Goal: Task Accomplishment & Management: Manage account settings

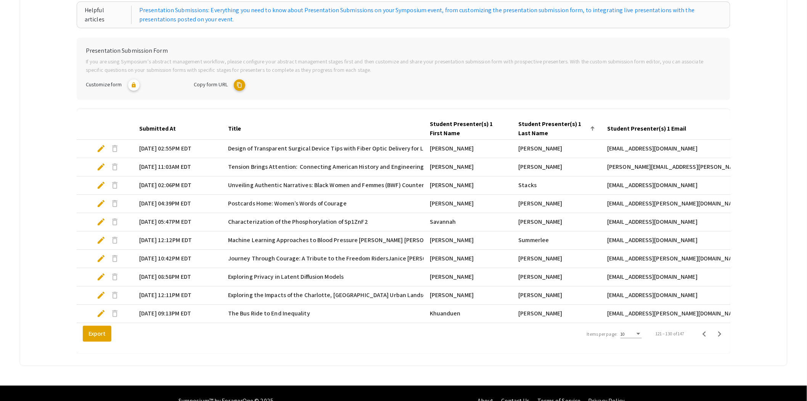
scroll to position [127, 0]
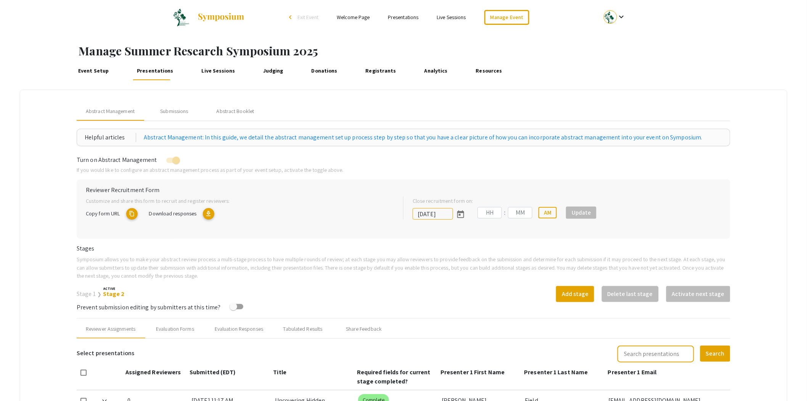
type input "7/9/2025"
type input "11"
type input "33"
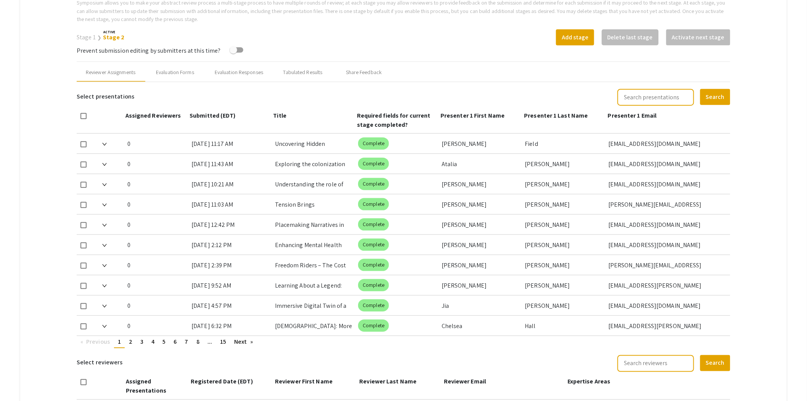
scroll to position [339, 0]
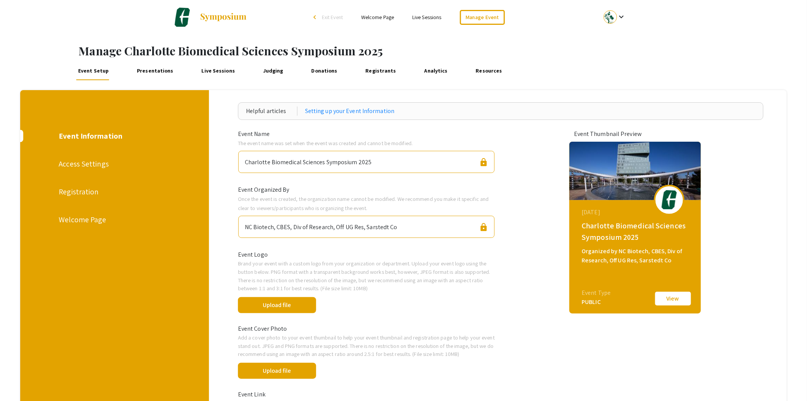
click at [77, 192] on div "Registration" at bounding box center [114, 191] width 111 height 11
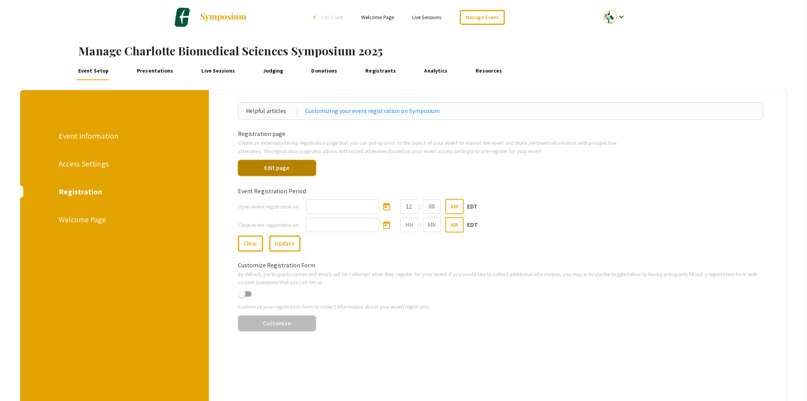
click at [280, 170] on button "Edit page" at bounding box center [277, 168] width 78 height 16
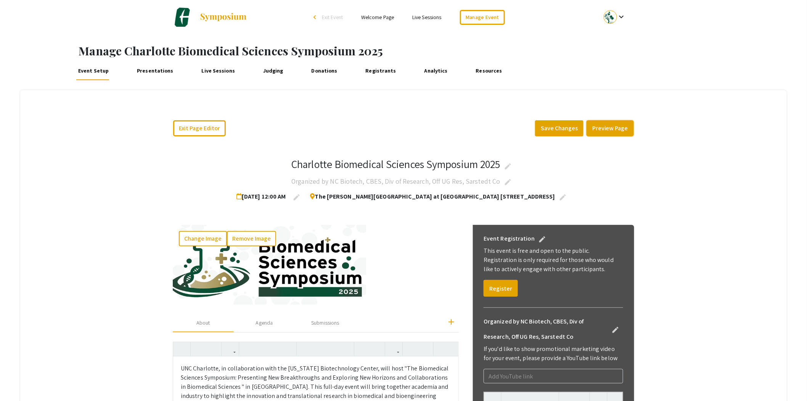
click at [612, 128] on button "Preview Page" at bounding box center [610, 128] width 47 height 16
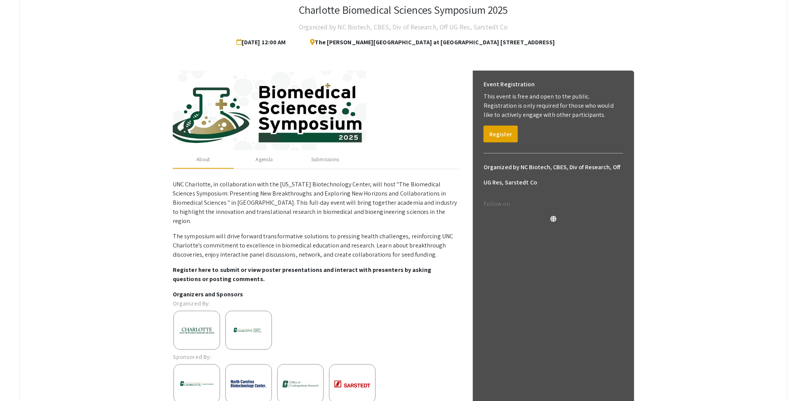
scroll to position [169, 0]
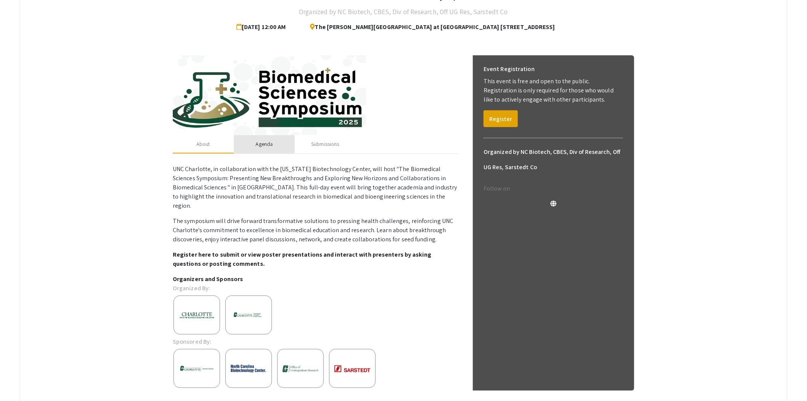
click at [265, 143] on div "Agenda" at bounding box center [264, 144] width 17 height 8
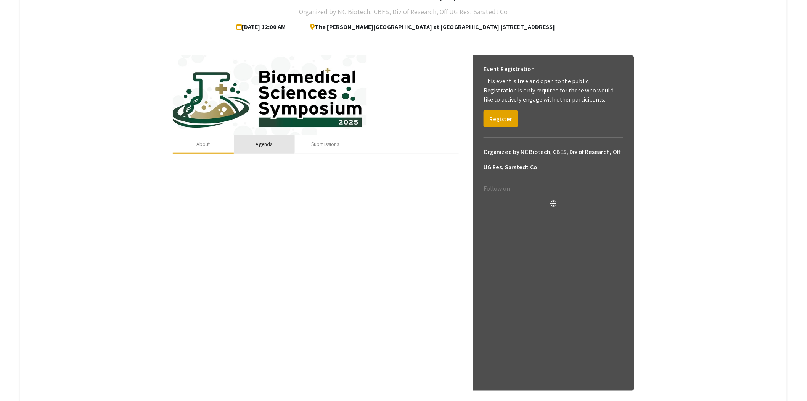
scroll to position [67, 0]
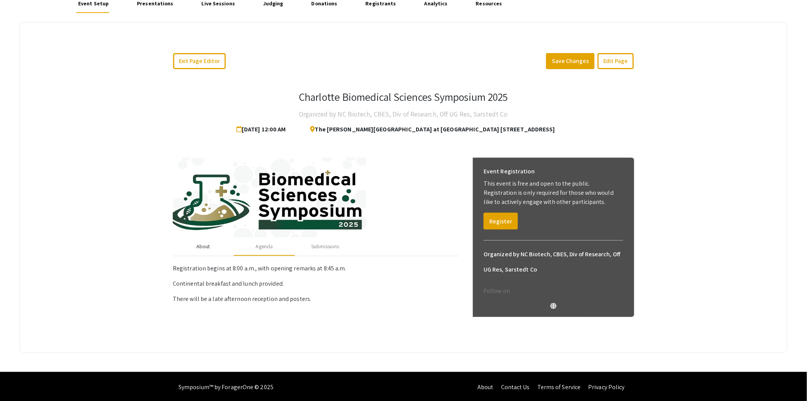
click at [207, 245] on div "About" at bounding box center [203, 246] width 14 height 8
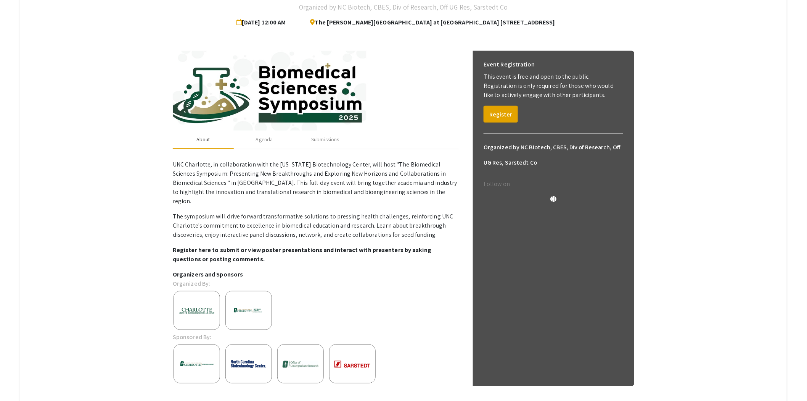
scroll to position [195, 0]
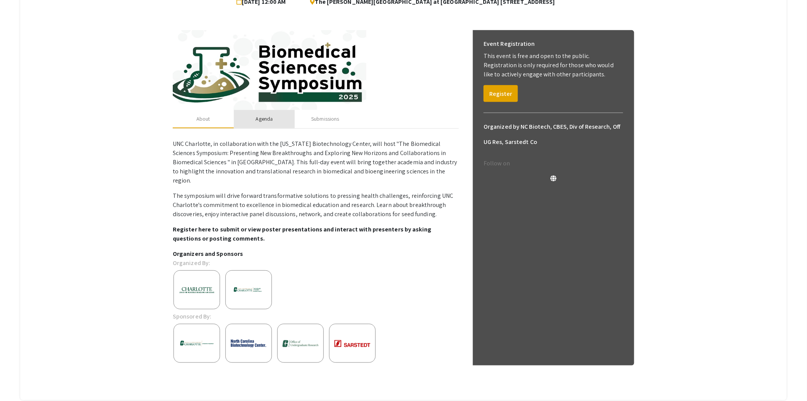
click at [268, 119] on div "Agenda" at bounding box center [264, 119] width 17 height 8
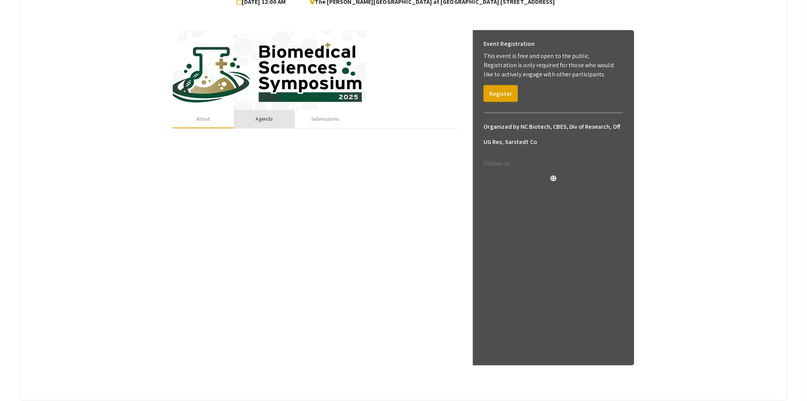
scroll to position [67, 0]
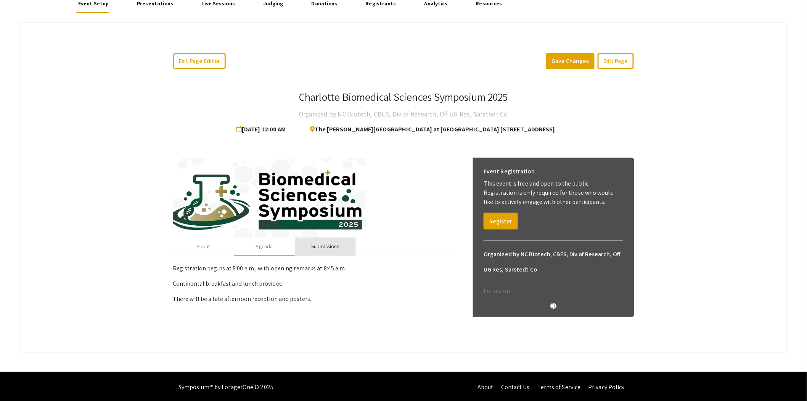
click at [336, 245] on div "Submissions" at bounding box center [325, 246] width 28 height 8
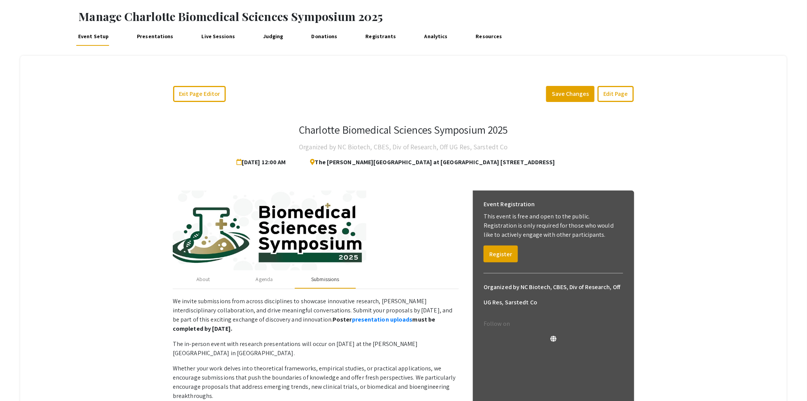
scroll to position [0, 0]
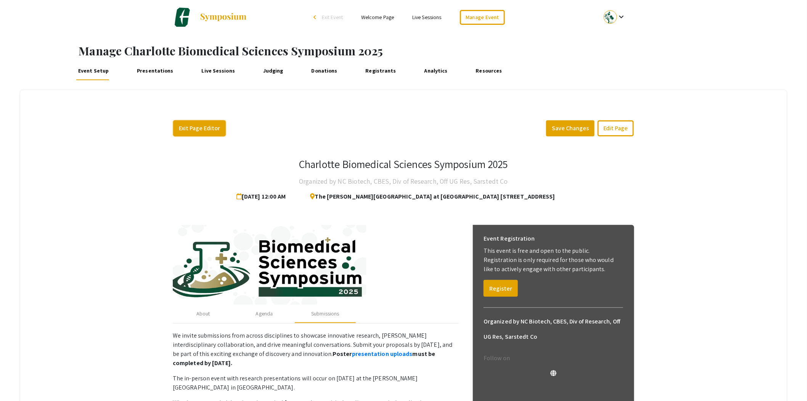
click at [216, 126] on button "Exit Page Editor" at bounding box center [199, 128] width 53 height 16
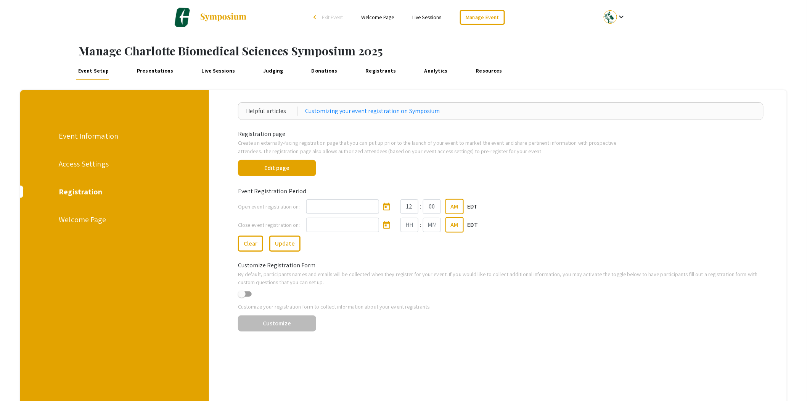
click at [87, 221] on div "Welcome Page" at bounding box center [114, 219] width 111 height 11
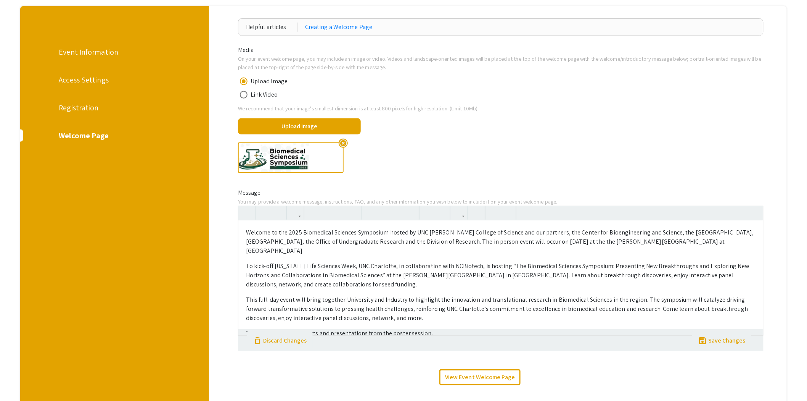
scroll to position [85, 0]
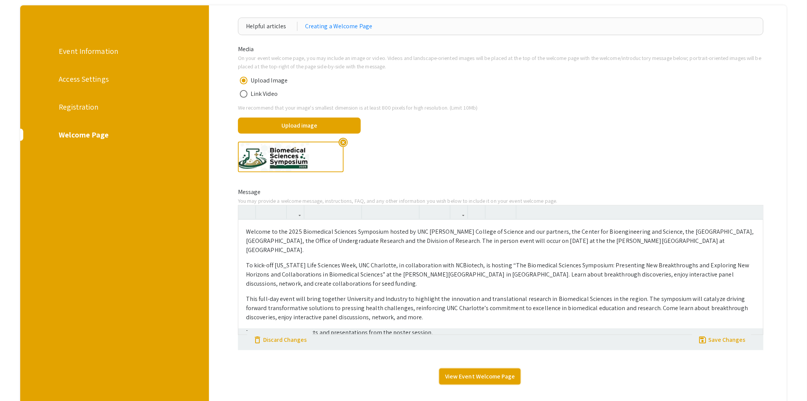
click at [467, 372] on link "View Event Welcome Page" at bounding box center [479, 376] width 81 height 16
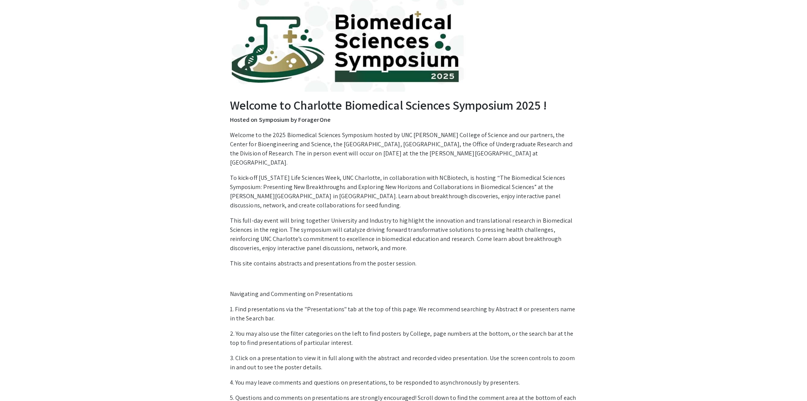
scroll to position [85, 0]
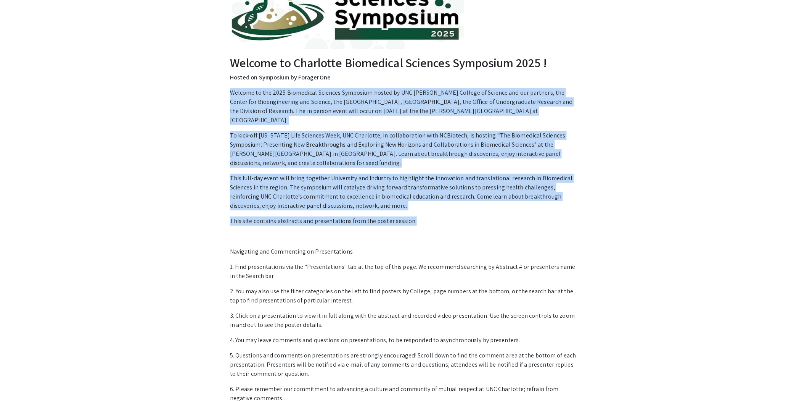
drag, startPoint x: 428, startPoint y: 213, endPoint x: 227, endPoint y: 93, distance: 234.5
click at [227, 93] on div "Welcome to Charlotte Biomedical Sciences Symposium 2025 ! Hosted on Symposium b…" at bounding box center [403, 244] width 359 height 378
copy div "Welcome to the 2025 Biomedical Sciences Symposium hosted by UNC Charlotte Klein…"
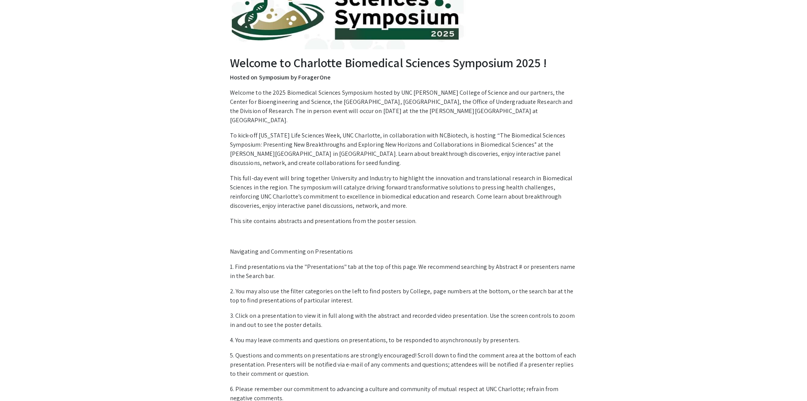
click at [476, 232] on p at bounding box center [403, 236] width 347 height 9
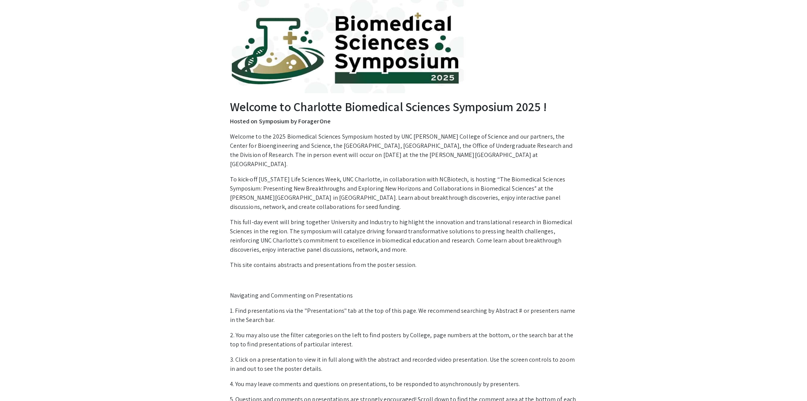
scroll to position [0, 0]
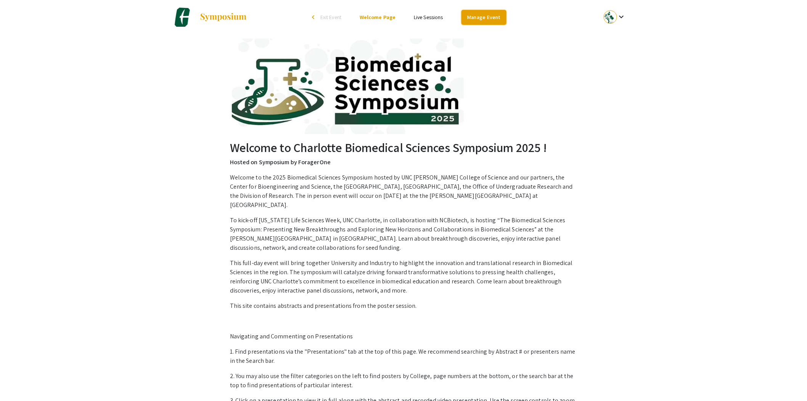
click at [493, 16] on link "Manage Event" at bounding box center [484, 17] width 45 height 15
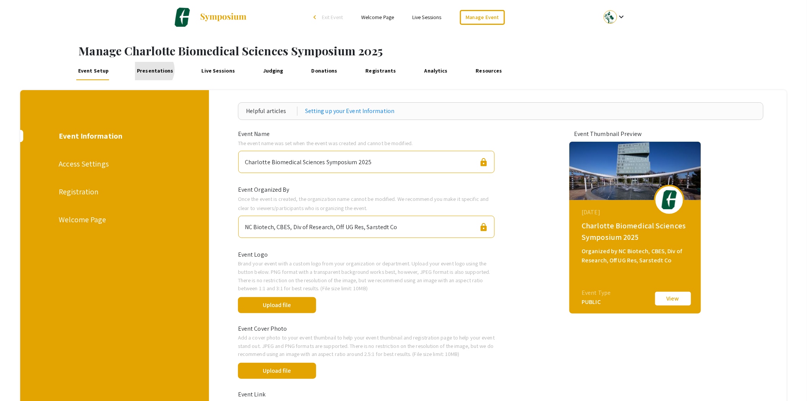
click at [150, 69] on link "Presentations" at bounding box center [155, 71] width 40 height 18
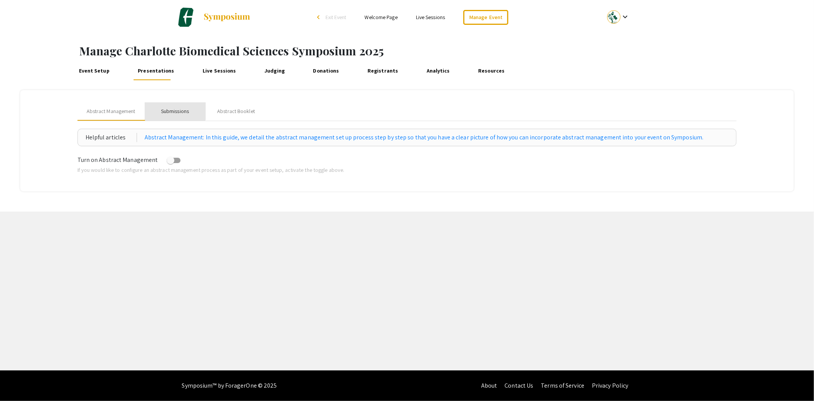
click at [172, 108] on div "Submissions" at bounding box center [175, 111] width 28 height 8
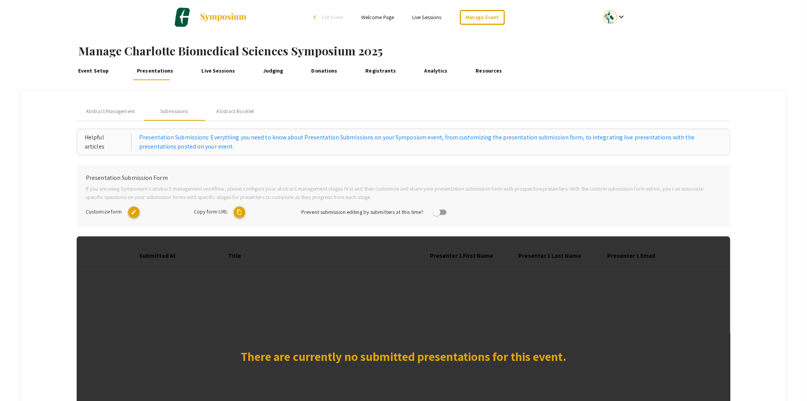
click at [131, 211] on mat-icon "edit" at bounding box center [133, 211] width 11 height 11
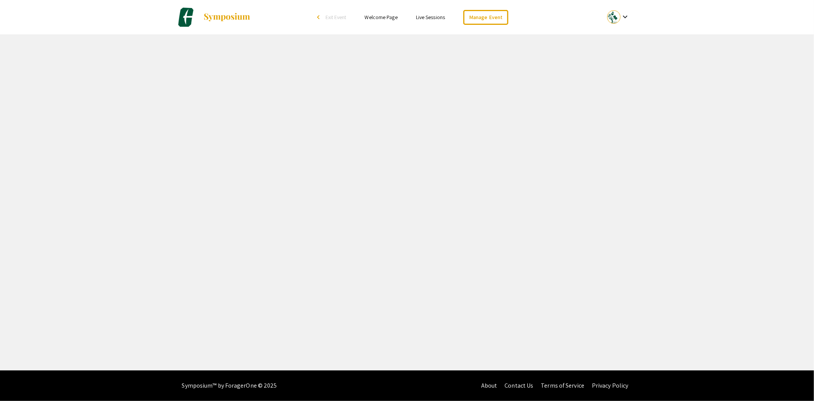
select select "8"
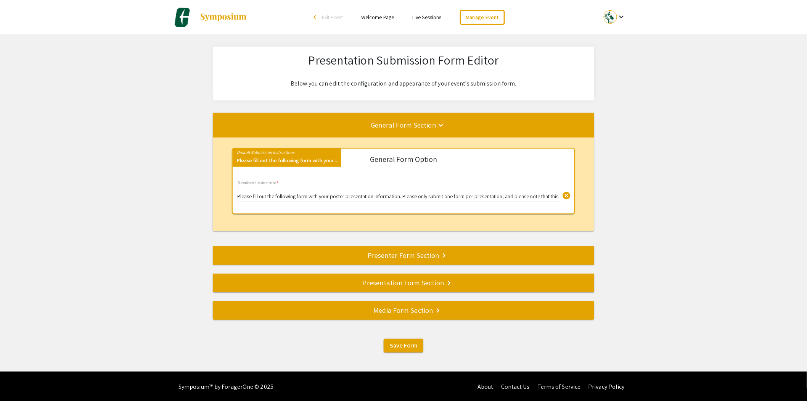
scroll to position [0, 0]
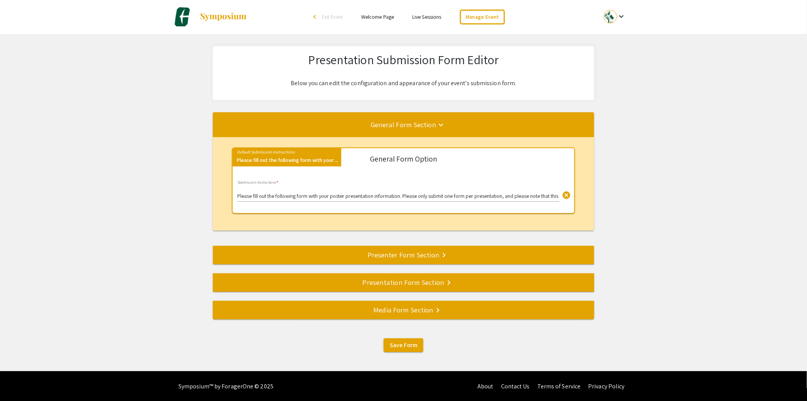
click at [409, 254] on div "Presenter Form Section keyboard_arrow_right" at bounding box center [403, 254] width 381 height 11
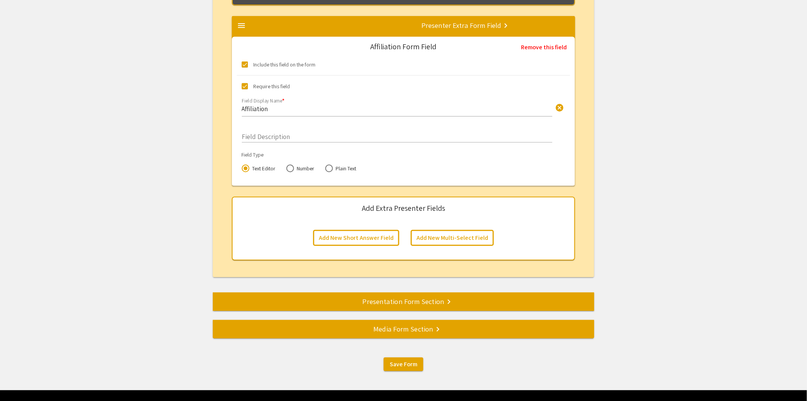
scroll to position [1314, 0]
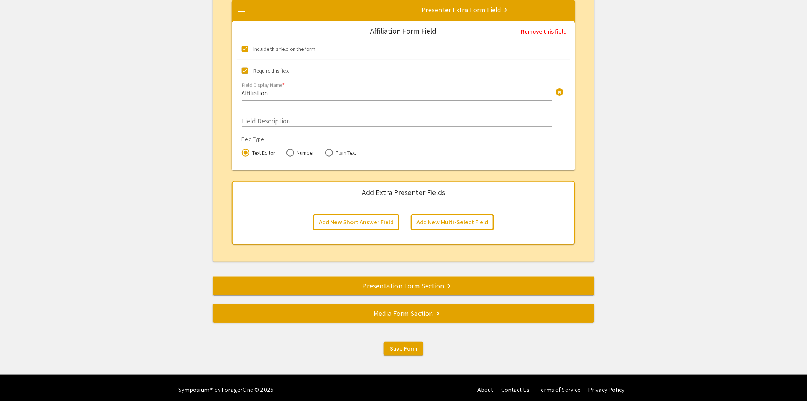
click at [410, 285] on div "Presentation Form Section keyboard_arrow_right" at bounding box center [403, 285] width 381 height 11
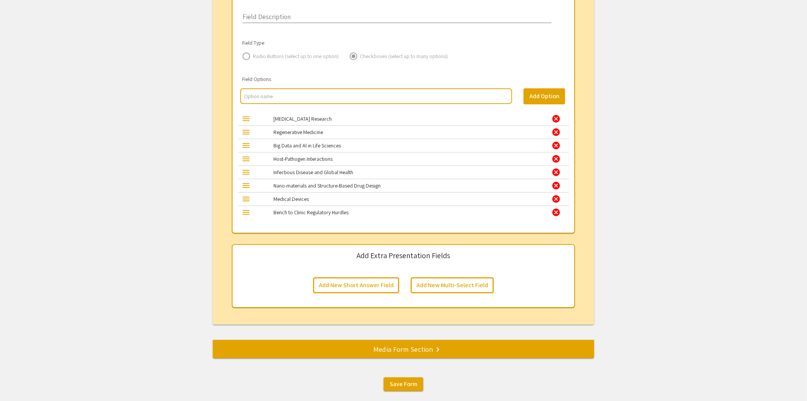
scroll to position [845, 0]
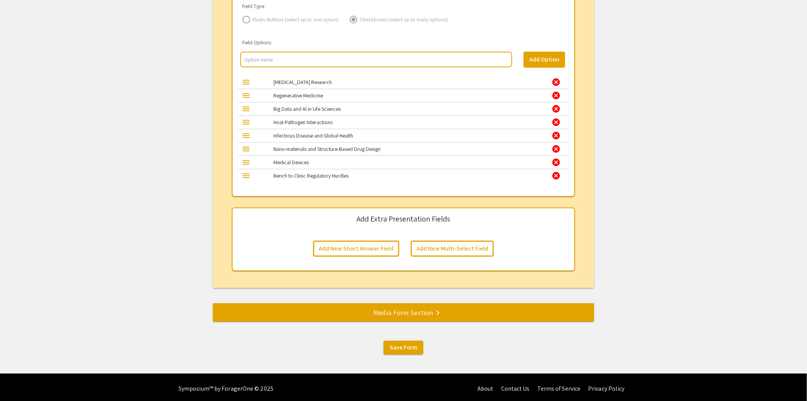
click at [417, 309] on div "Media Form Section keyboard_arrow_right" at bounding box center [403, 312] width 381 height 11
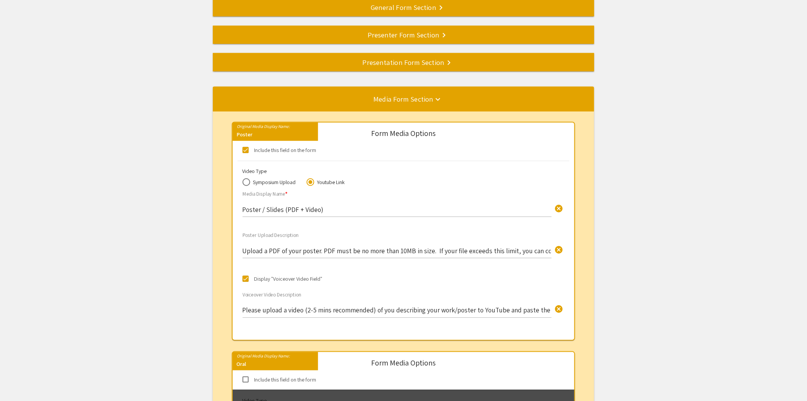
scroll to position [93, 0]
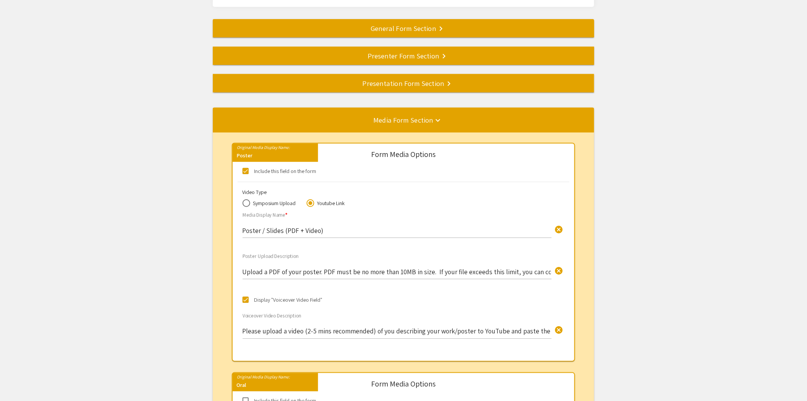
click at [399, 85] on div "Presentation Form Section keyboard_arrow_right" at bounding box center [403, 83] width 381 height 11
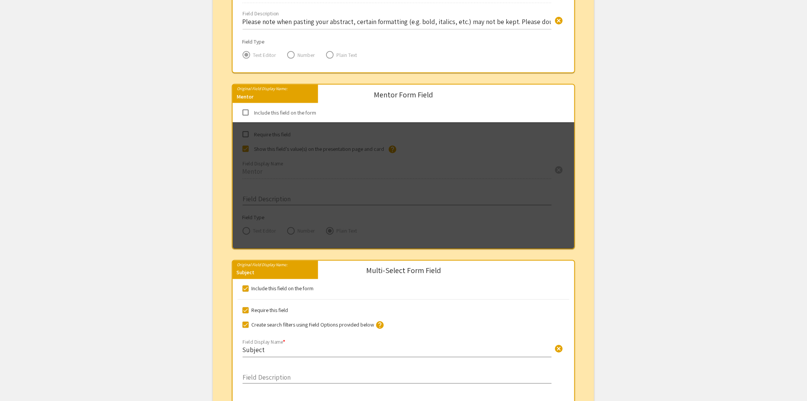
scroll to position [470, 0]
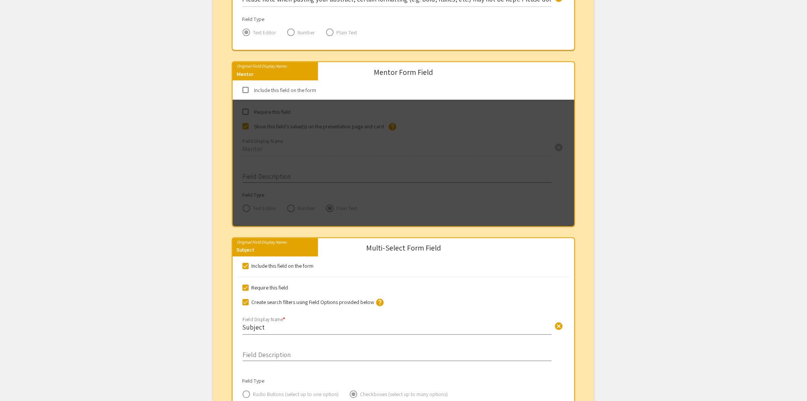
click at [241, 90] on div "Include this field on the form" at bounding box center [404, 89] width 344 height 9
click at [246, 89] on span at bounding box center [246, 90] width 6 height 6
click at [246, 93] on input "Include this field on the form" at bounding box center [245, 93] width 0 height 0
checkbox input "true"
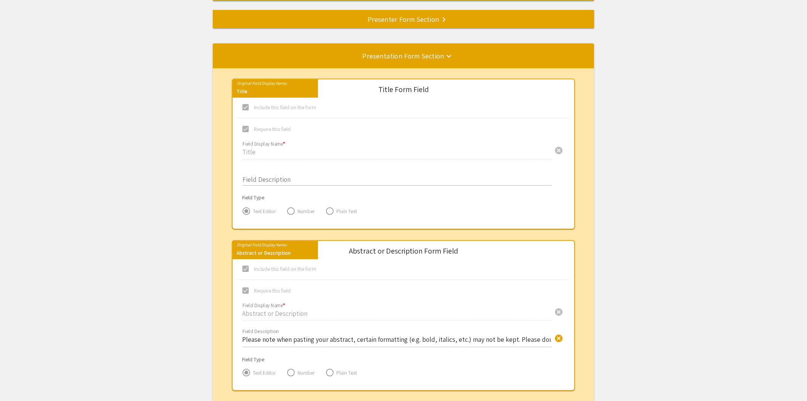
scroll to position [46, 0]
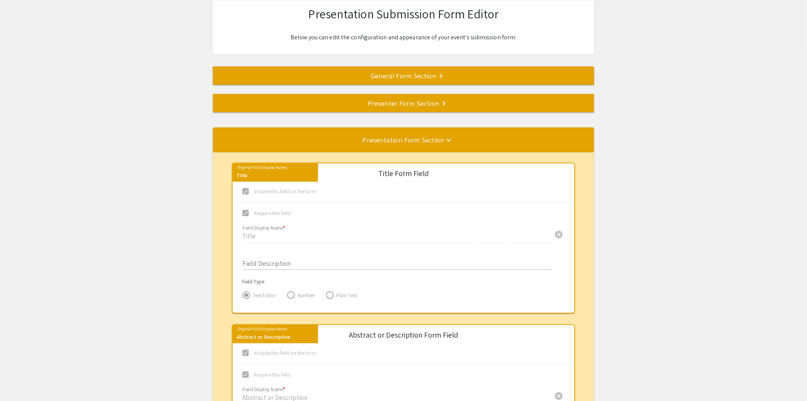
click at [309, 100] on div "Presenter Form Section keyboard_arrow_right" at bounding box center [403, 103] width 381 height 11
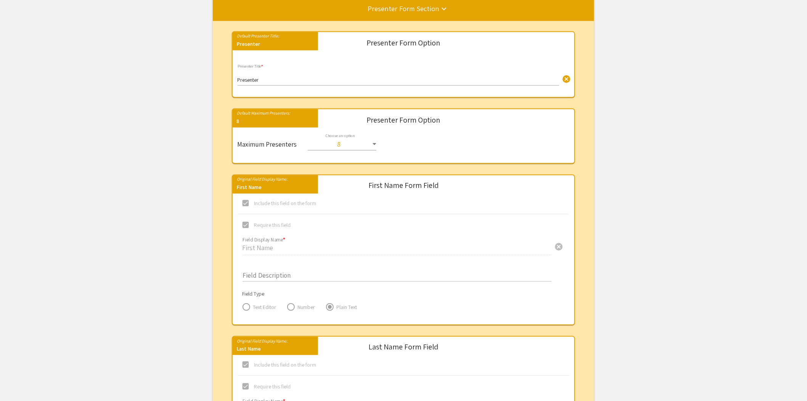
scroll to position [146, 0]
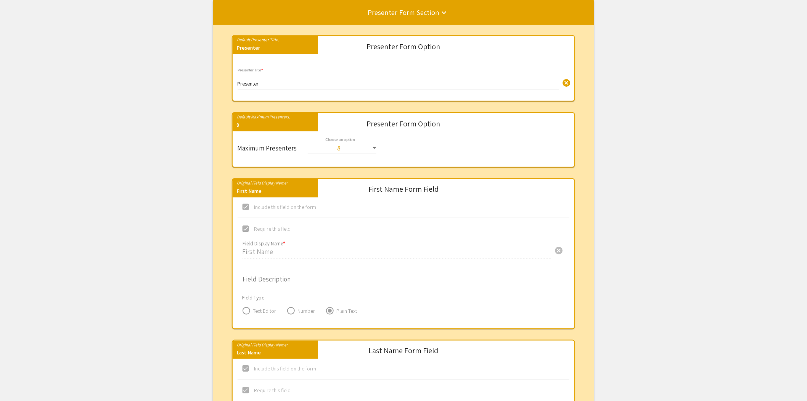
click at [279, 85] on input "Presenter" at bounding box center [399, 84] width 322 height 6
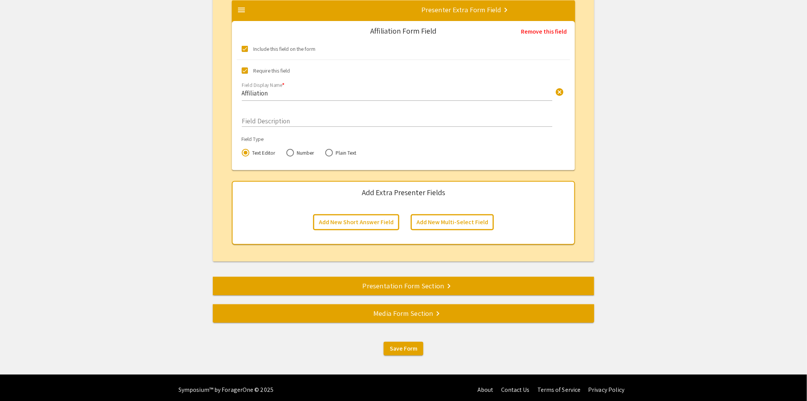
type input "Presenter(s) - Make sure to include your P.I. or Mentor"
click at [391, 280] on div "Presentation Form Section keyboard_arrow_right" at bounding box center [403, 285] width 381 height 11
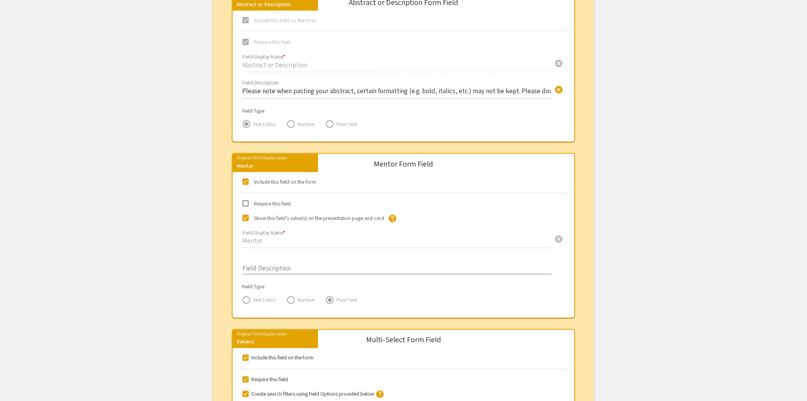
scroll to position [385, 0]
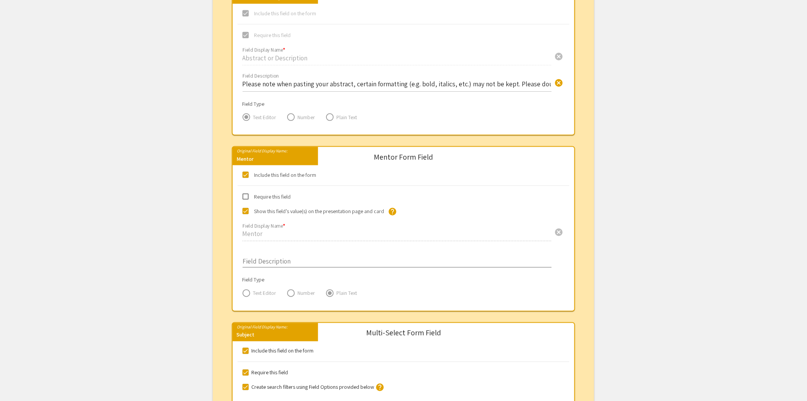
click at [246, 175] on span at bounding box center [246, 175] width 6 height 6
click at [246, 178] on input "Include this field on the form" at bounding box center [245, 178] width 0 height 0
checkbox input "false"
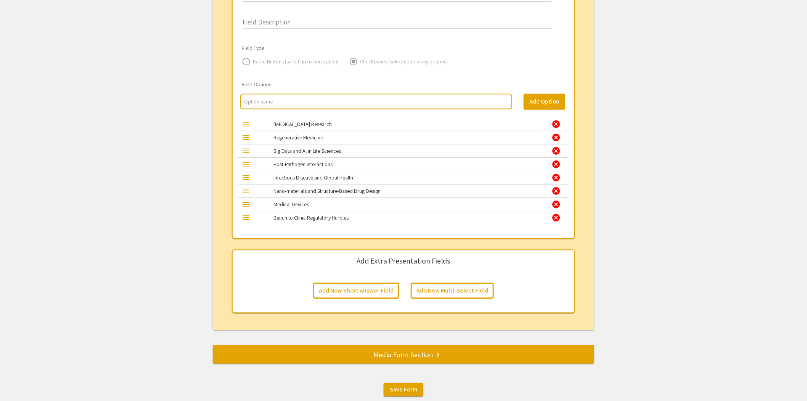
scroll to position [845, 0]
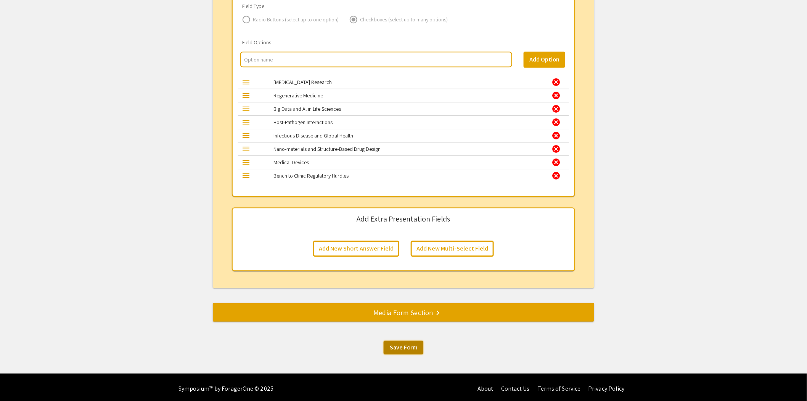
click at [408, 340] on button "Save Form" at bounding box center [404, 347] width 40 height 14
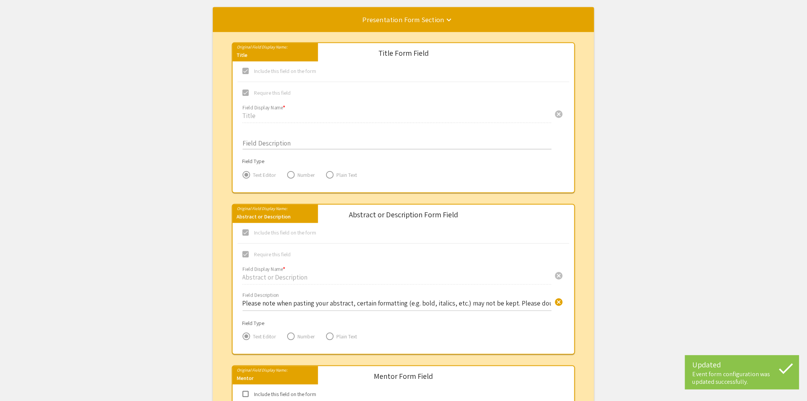
scroll to position [0, 0]
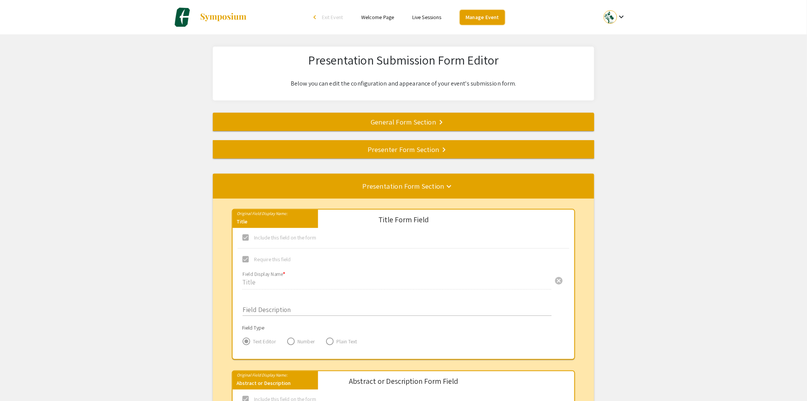
click at [480, 13] on link "Manage Event" at bounding box center [482, 17] width 45 height 15
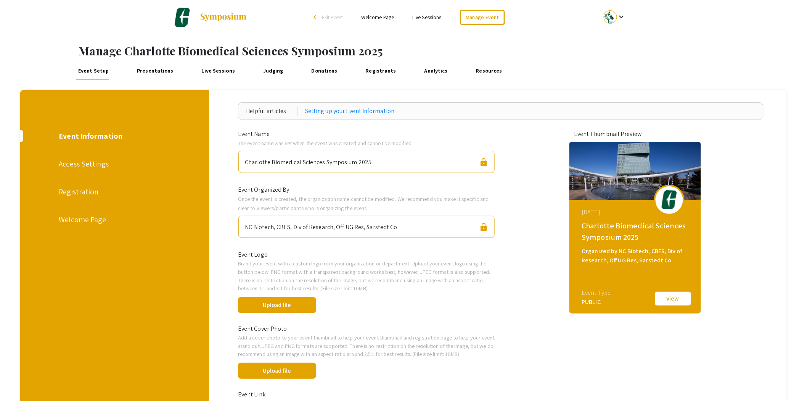
click at [151, 74] on link "Presentations" at bounding box center [155, 71] width 40 height 18
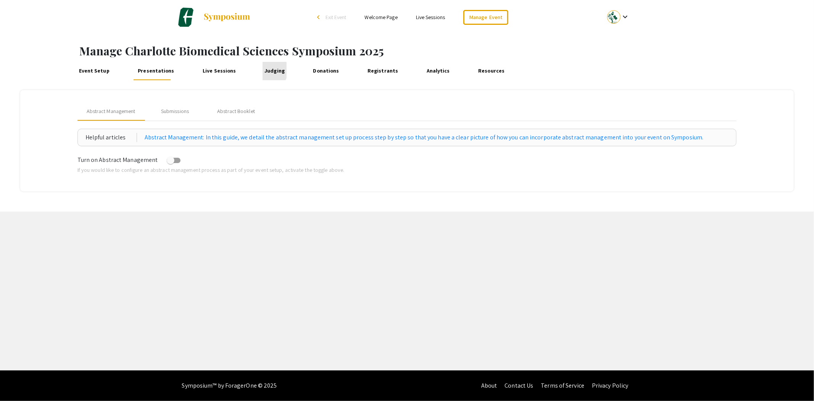
click at [262, 70] on link "Judging" at bounding box center [274, 71] width 24 height 18
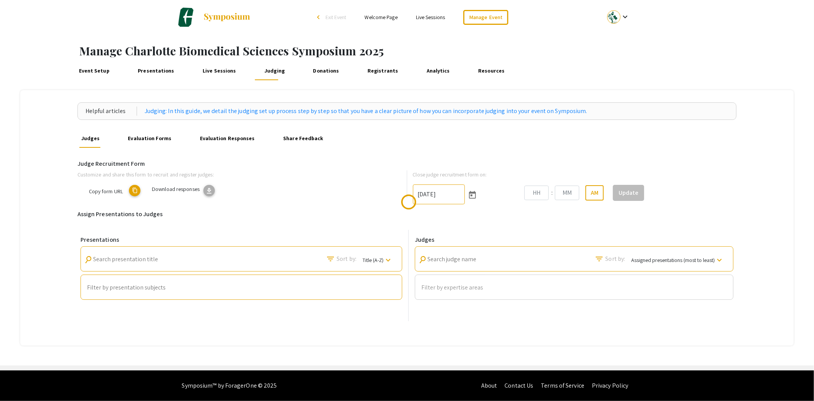
type input "[DATE]"
type input "10"
type input "52"
click at [124, 187] on mat-icon "edit" at bounding box center [122, 190] width 11 height 11
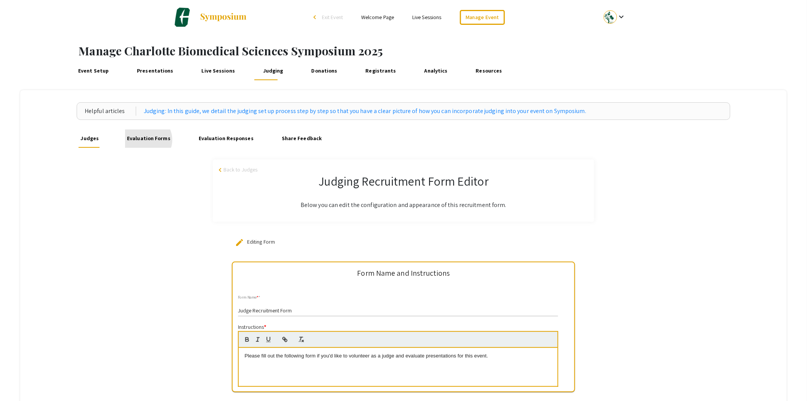
click at [147, 140] on link "Evaluation Forms" at bounding box center [148, 138] width 47 height 18
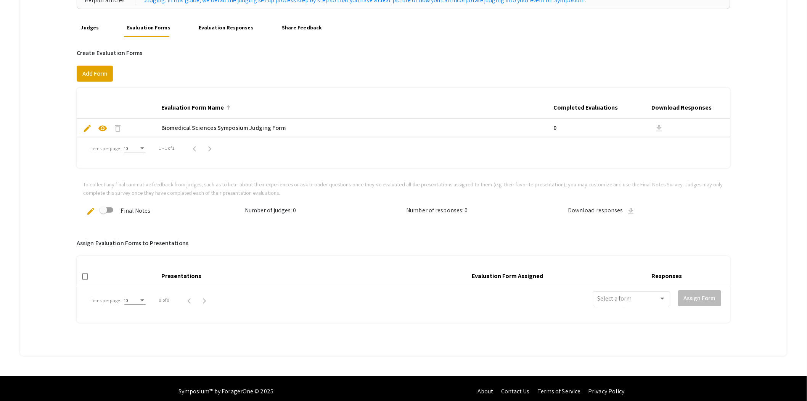
scroll to position [122, 0]
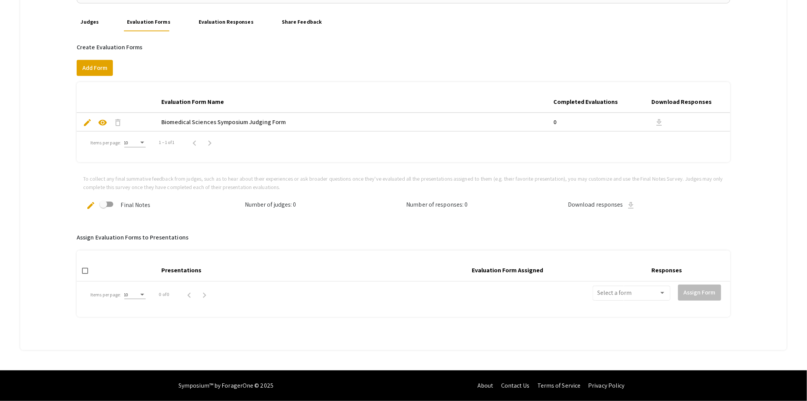
click at [104, 118] on span "visibility" at bounding box center [102, 122] width 9 height 9
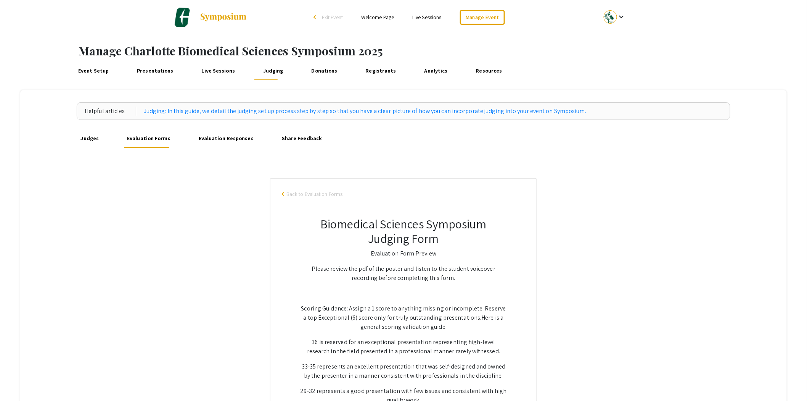
click at [298, 137] on link "Share Feedback" at bounding box center [302, 138] width 44 height 18
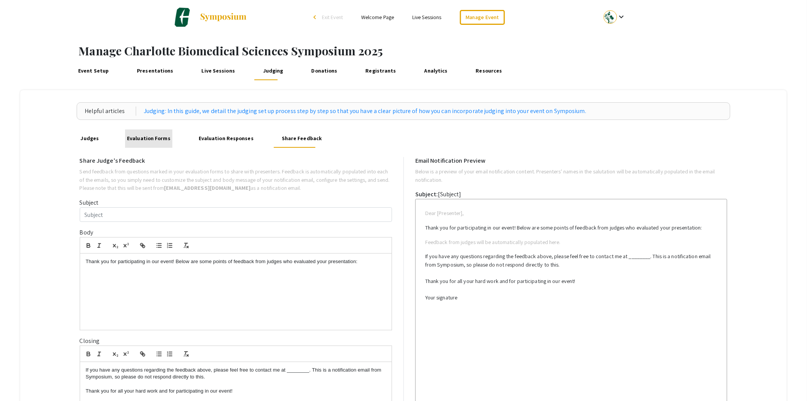
click at [151, 140] on link "Evaluation Forms" at bounding box center [148, 138] width 47 height 18
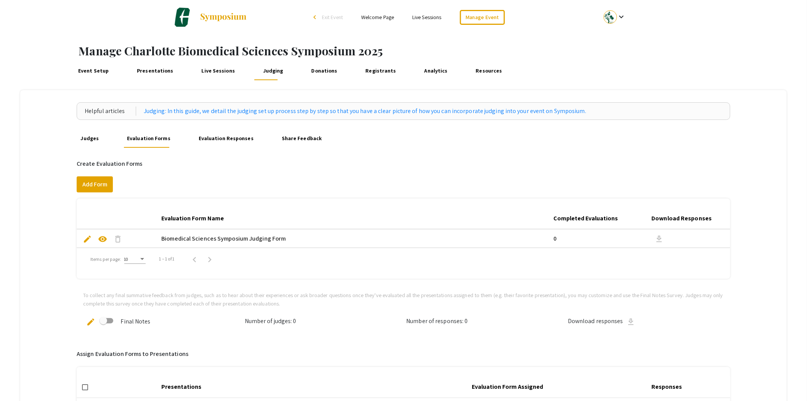
click at [89, 237] on span "edit" at bounding box center [87, 238] width 9 height 9
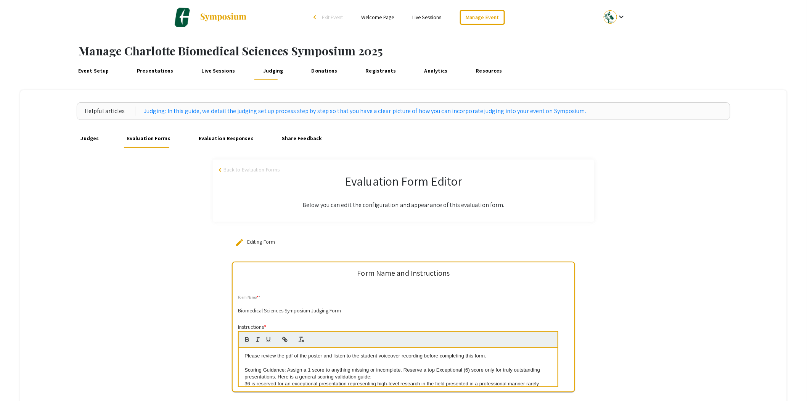
click at [292, 138] on link "Share Feedback" at bounding box center [302, 138] width 44 height 18
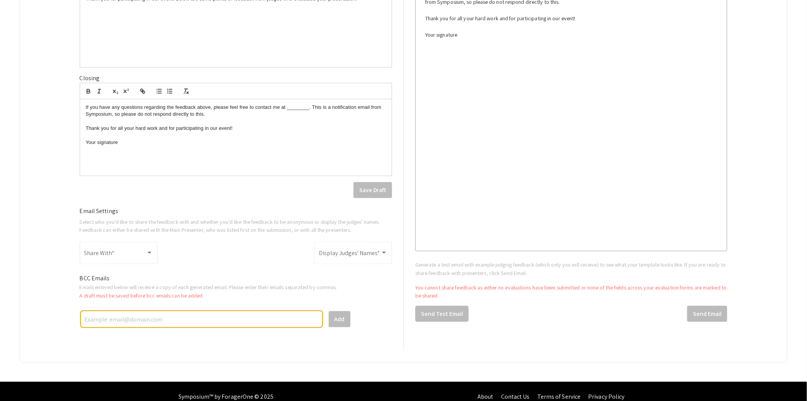
scroll to position [272, 0]
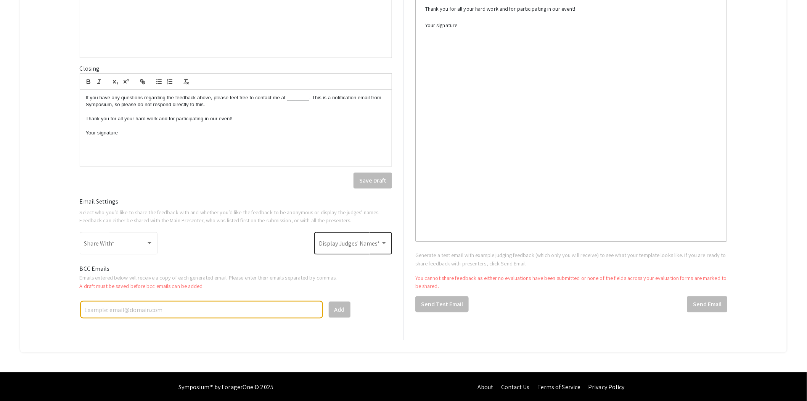
click at [352, 246] on span at bounding box center [350, 244] width 62 height 7
click at [347, 263] on span "No (Anonymous)" at bounding box center [356, 262] width 69 height 18
click at [143, 250] on div "Share With *" at bounding box center [118, 242] width 69 height 24
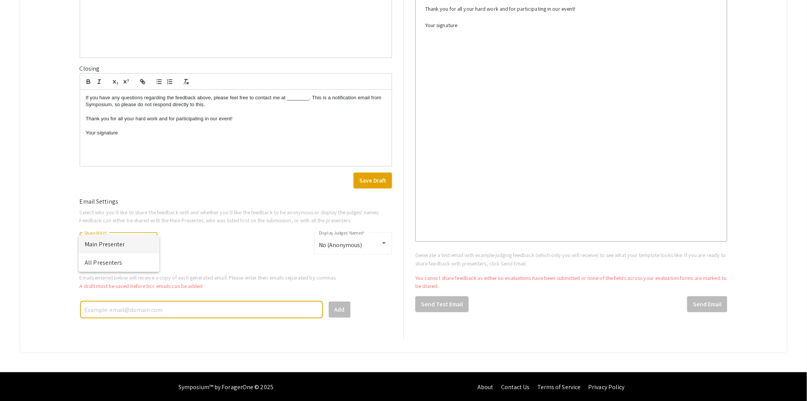
click at [180, 250] on div at bounding box center [403, 200] width 807 height 401
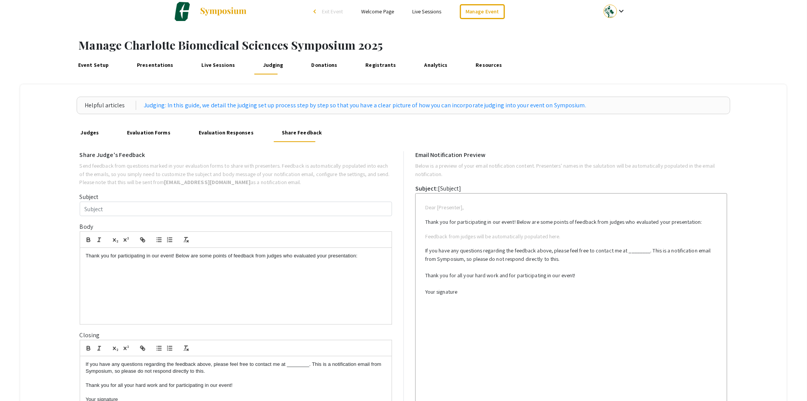
scroll to position [0, 0]
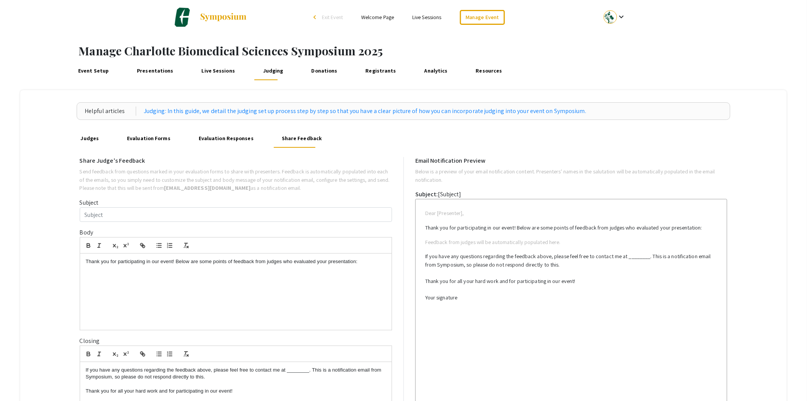
click at [94, 73] on link "Event Setup" at bounding box center [93, 71] width 35 height 18
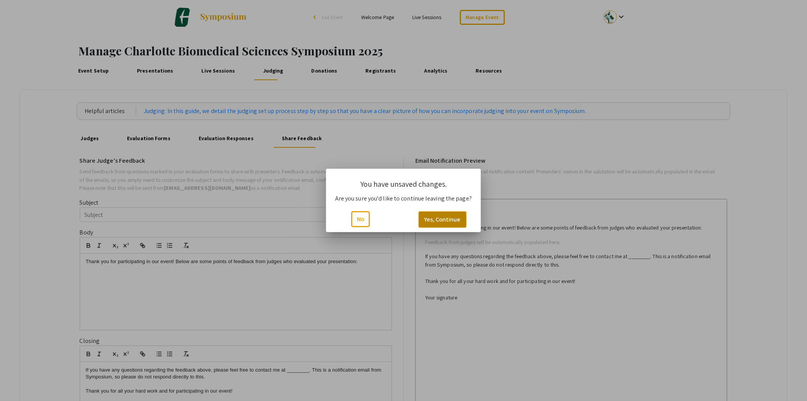
click at [431, 221] on button "Yes, Continue" at bounding box center [443, 219] width 48 height 16
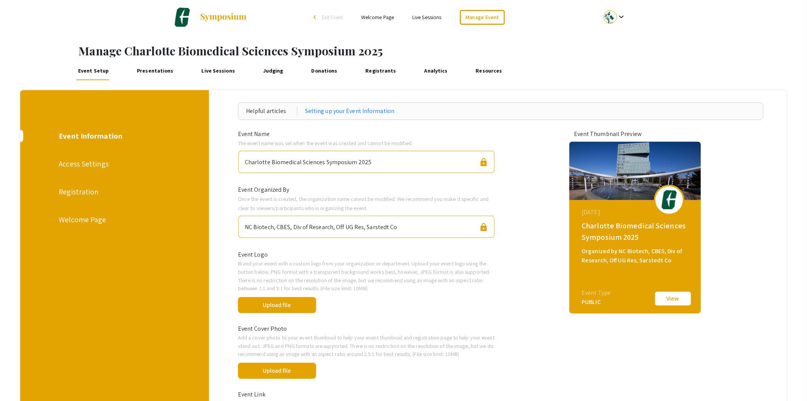
click at [94, 163] on div "Access Settings" at bounding box center [114, 163] width 111 height 11
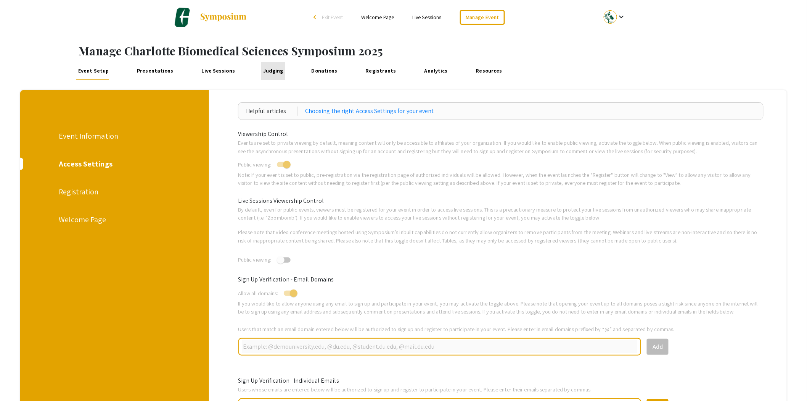
click at [268, 76] on link "Judging" at bounding box center [273, 71] width 24 height 18
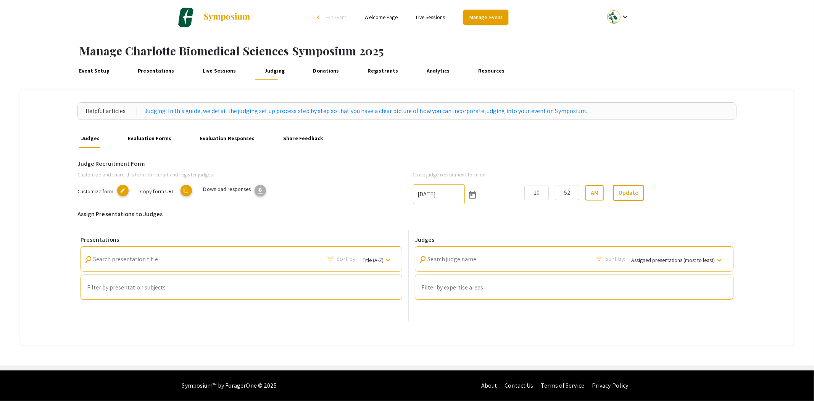
click at [482, 22] on link "Manage Event" at bounding box center [485, 17] width 45 height 15
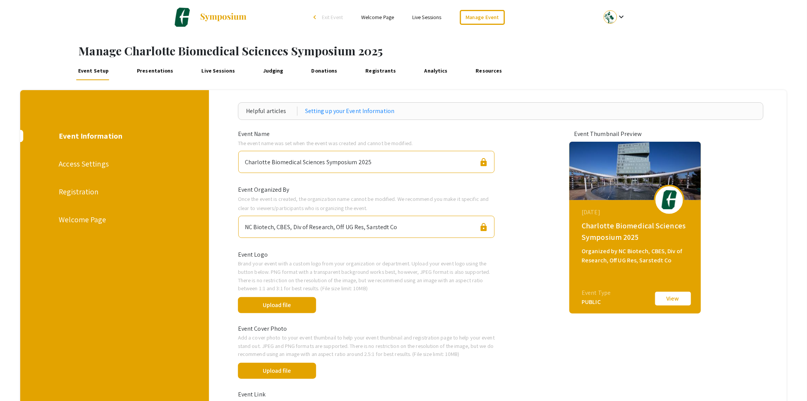
click at [95, 161] on div "Access Settings" at bounding box center [114, 163] width 111 height 11
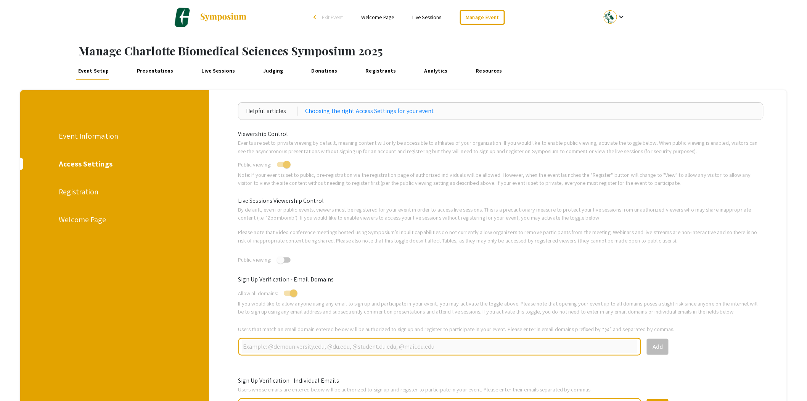
click at [79, 192] on div "Registration" at bounding box center [114, 191] width 111 height 11
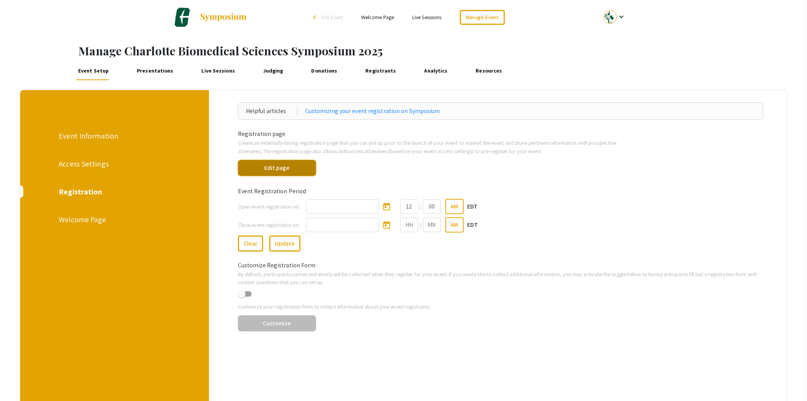
click at [284, 169] on button "Edit page" at bounding box center [277, 168] width 78 height 16
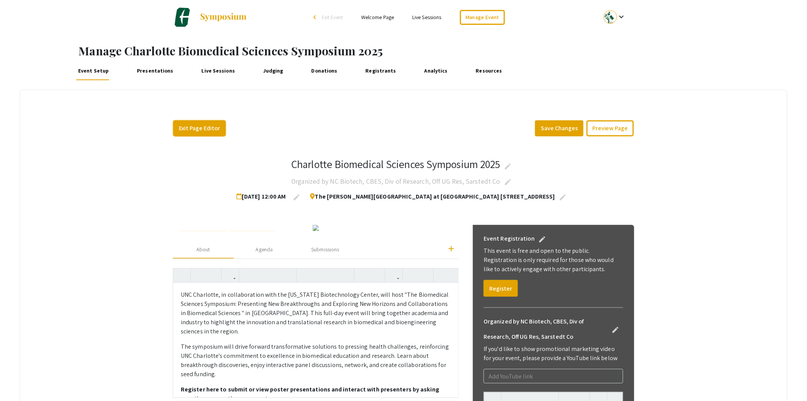
click at [216, 129] on button "Exit Page Editor" at bounding box center [199, 128] width 53 height 16
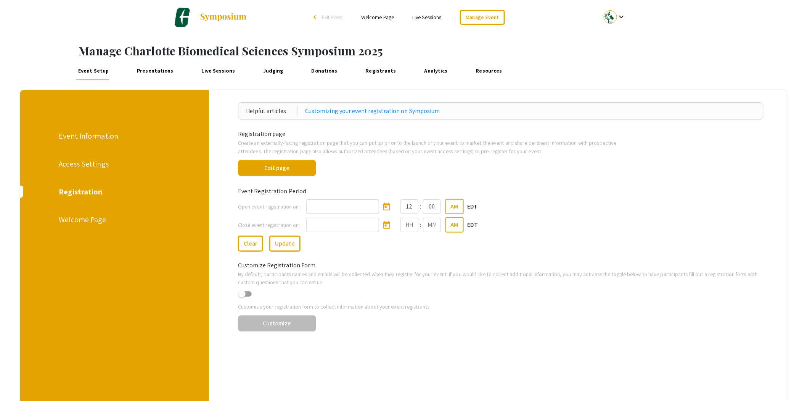
click at [79, 139] on div "Event Information" at bounding box center [114, 135] width 111 height 11
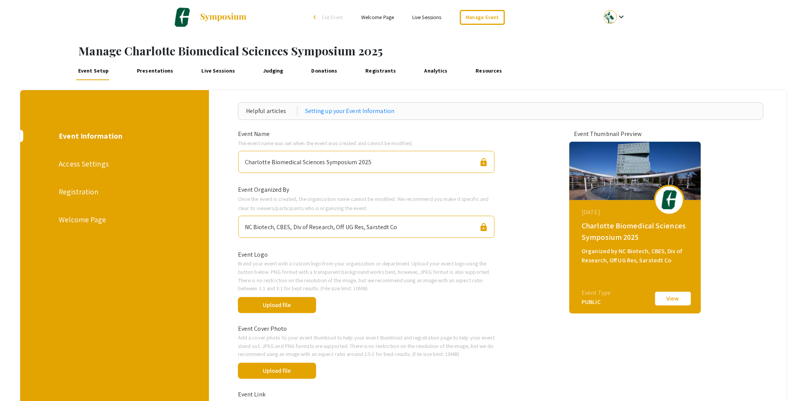
click at [86, 190] on div "Registration" at bounding box center [114, 191] width 111 height 11
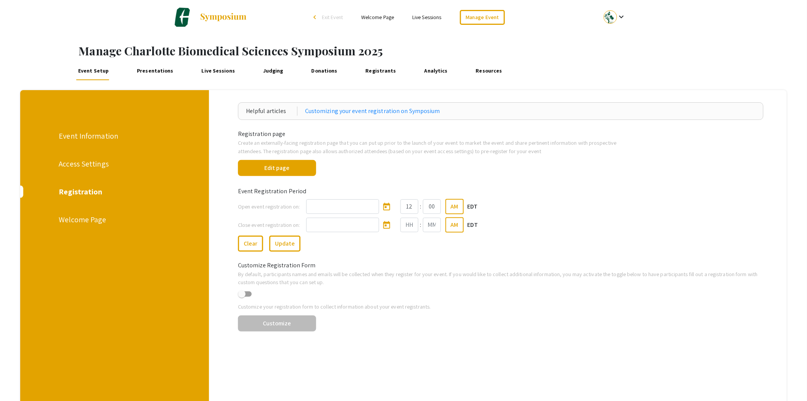
click at [71, 166] on div "Access Settings" at bounding box center [114, 163] width 111 height 11
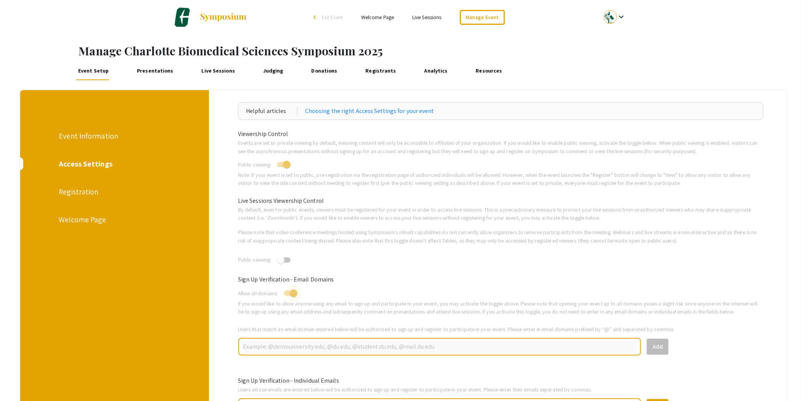
click at [298, 289] on span at bounding box center [294, 293] width 8 height 8
click at [288, 296] on input "checkbox" at bounding box center [287, 296] width 0 height 0
checkbox input "false"
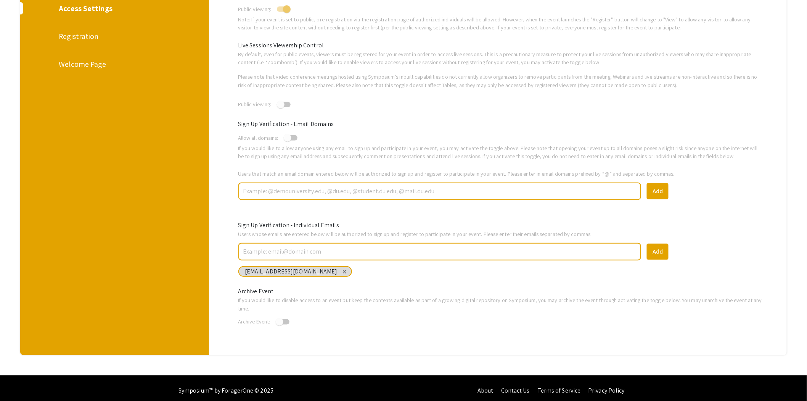
scroll to position [156, 0]
click at [270, 195] on input "text" at bounding box center [439, 190] width 395 height 13
click at [285, 185] on input "text" at bounding box center [439, 190] width 395 height 13
paste input "[DOMAIN_NAME] [DOMAIN_NAME] [DOMAIN_NAME] [DOMAIN_NAME] [DOMAIN_NAME] [DOMAIN_N…"
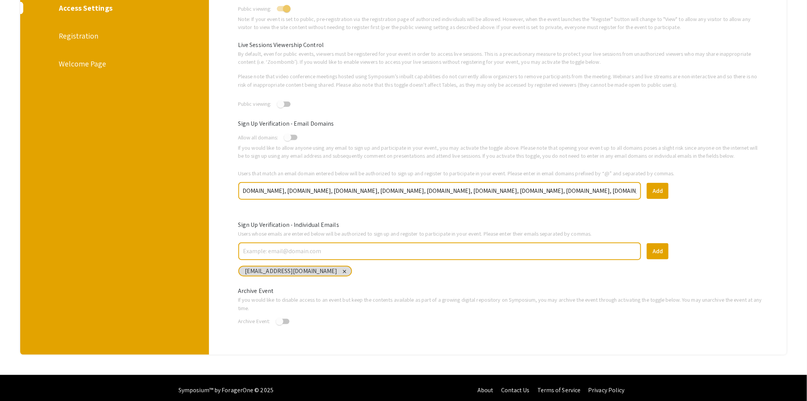
scroll to position [0, 0]
click at [658, 185] on button "Add" at bounding box center [658, 191] width 22 height 16
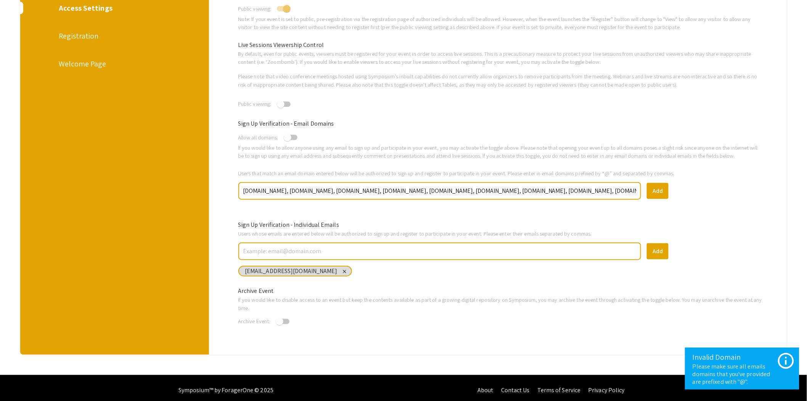
click at [246, 190] on input "[DOMAIN_NAME], [DOMAIN_NAME], [DOMAIN_NAME], [DOMAIN_NAME], [DOMAIN_NAME], [DOM…" at bounding box center [439, 190] width 395 height 13
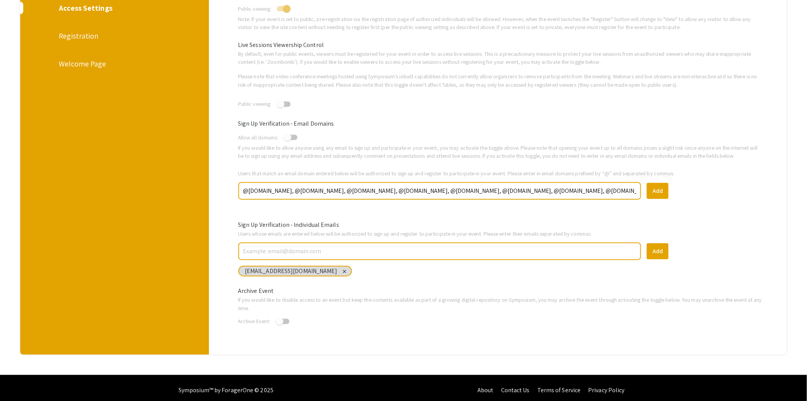
click at [612, 186] on input "@[DOMAIN_NAME], @[DOMAIN_NAME], @[DOMAIN_NAME], @[DOMAIN_NAME], @[DOMAIN_NAME],…" at bounding box center [439, 190] width 395 height 13
click at [668, 188] on button "Add" at bounding box center [658, 191] width 22 height 16
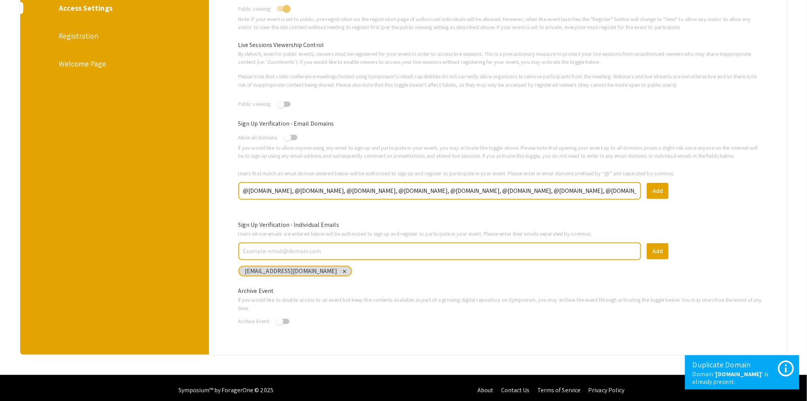
click at [441, 190] on input "@[DOMAIN_NAME], @[DOMAIN_NAME], @[DOMAIN_NAME], @[DOMAIN_NAME], @[DOMAIN_NAME],…" at bounding box center [439, 190] width 395 height 13
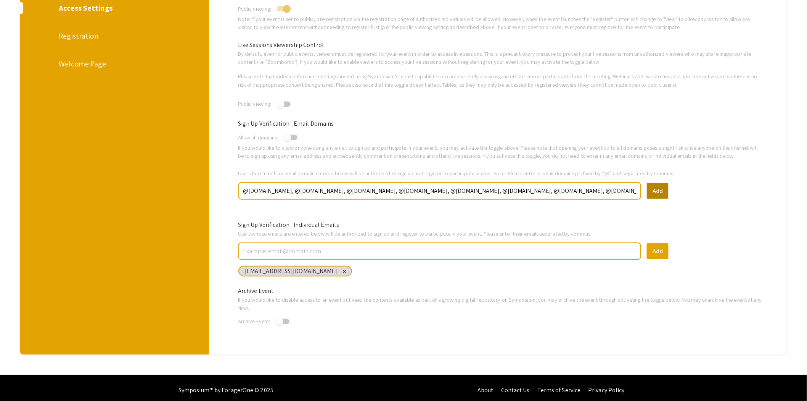
type input "@[DOMAIN_NAME], @[DOMAIN_NAME], @[DOMAIN_NAME], @[DOMAIN_NAME], @[DOMAIN_NAME],…"
click at [662, 192] on button "Add" at bounding box center [658, 191] width 22 height 16
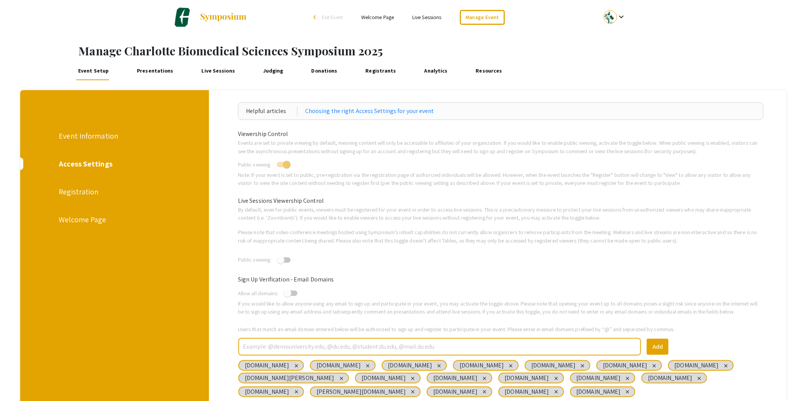
click at [84, 195] on div "Registration" at bounding box center [114, 191] width 111 height 11
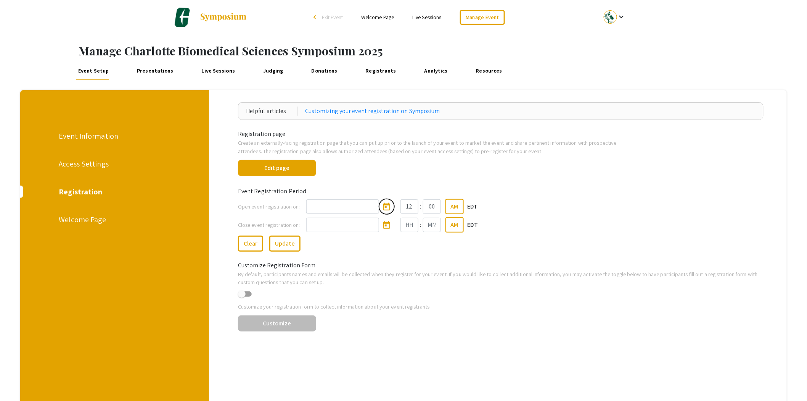
click at [383, 212] on button "Open calendar" at bounding box center [386, 206] width 15 height 15
click at [333, 306] on div "18" at bounding box center [335, 308] width 14 height 14
type input "[DATE]"
click at [289, 246] on button "Update" at bounding box center [284, 243] width 31 height 16
click at [90, 137] on div "Event Information" at bounding box center [114, 135] width 111 height 11
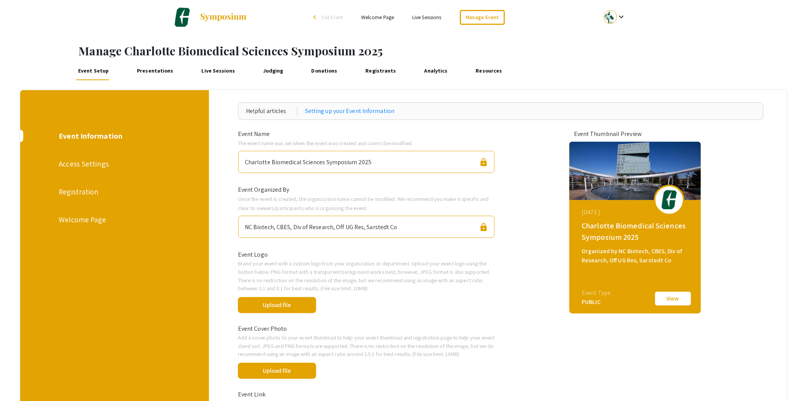
click at [82, 162] on div "Access Settings" at bounding box center [114, 163] width 111 height 11
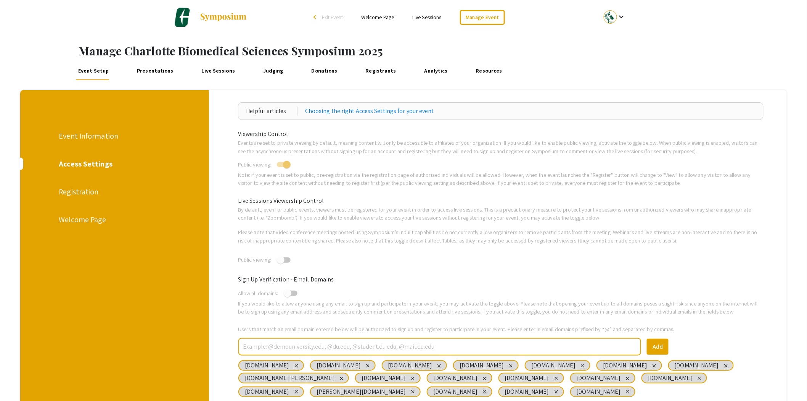
click at [161, 72] on link "Presentations" at bounding box center [155, 71] width 40 height 18
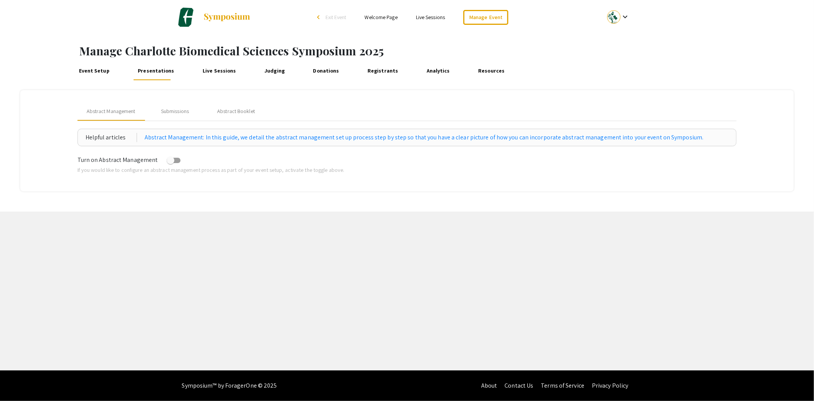
click at [208, 74] on link "Live Sessions" at bounding box center [219, 71] width 37 height 18
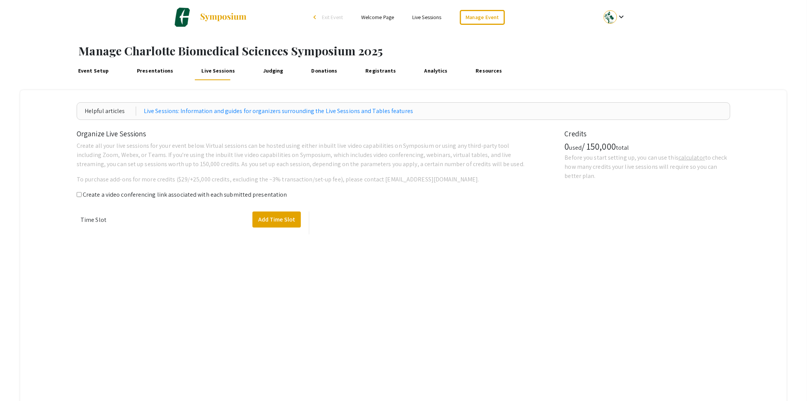
click at [261, 73] on link "Judging" at bounding box center [273, 71] width 24 height 18
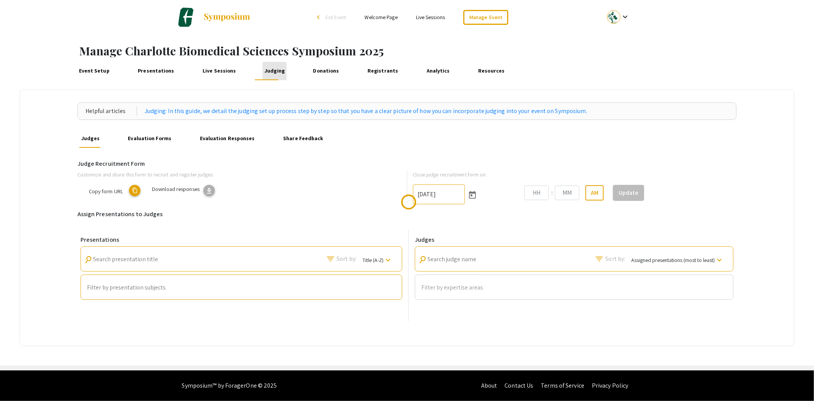
type input "[DATE]"
type input "10"
type input "52"
click at [319, 71] on link "Donations" at bounding box center [326, 71] width 30 height 18
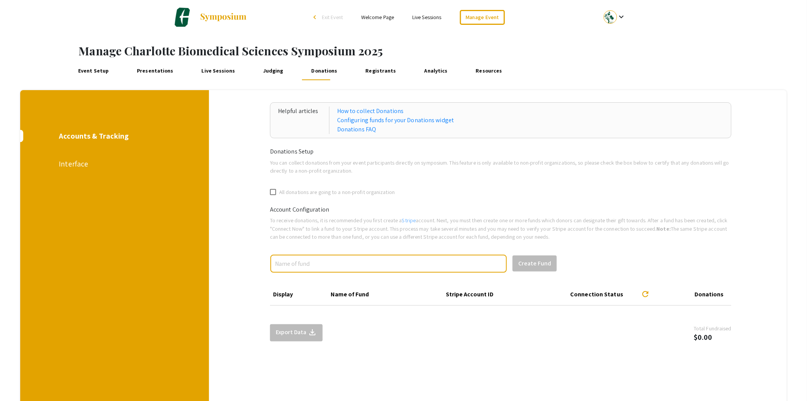
click at [375, 71] on link "Registrants" at bounding box center [381, 71] width 35 height 18
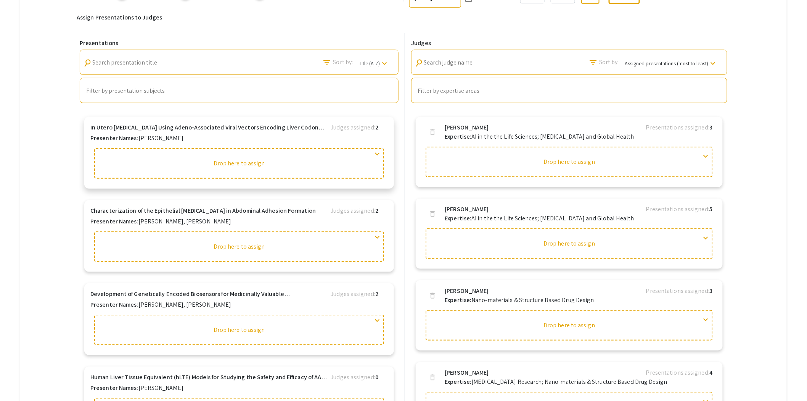
scroll to position [212, 0]
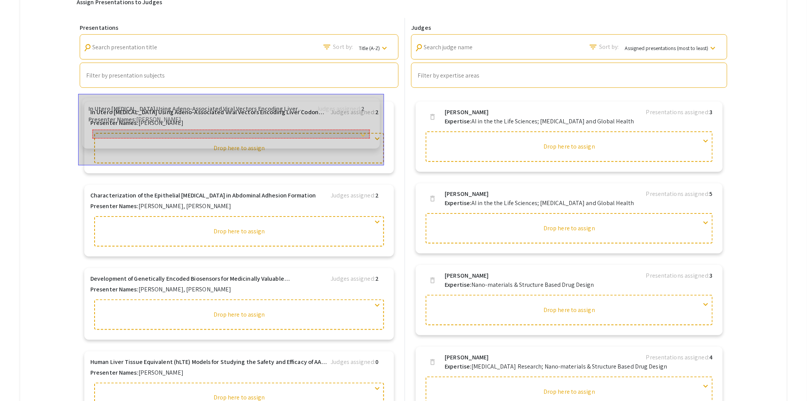
drag, startPoint x: 211, startPoint y: 124, endPoint x: 204, endPoint y: 117, distance: 10.0
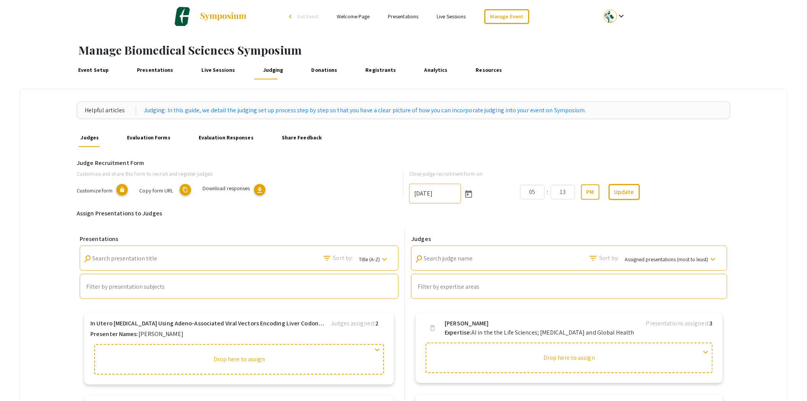
scroll to position [0, 0]
click at [503, 22] on link "Manage Event" at bounding box center [507, 17] width 45 height 15
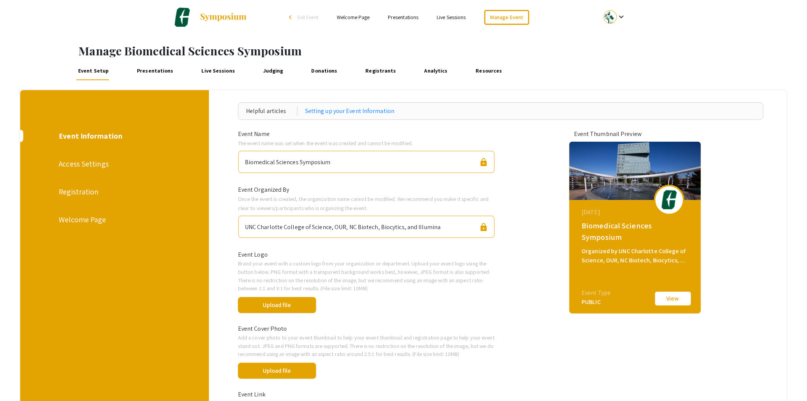
click at [92, 163] on div "Access Settings" at bounding box center [114, 163] width 111 height 11
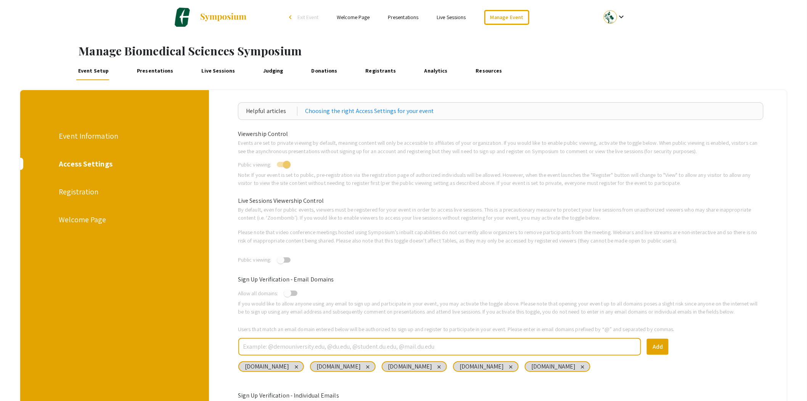
scroll to position [85, 0]
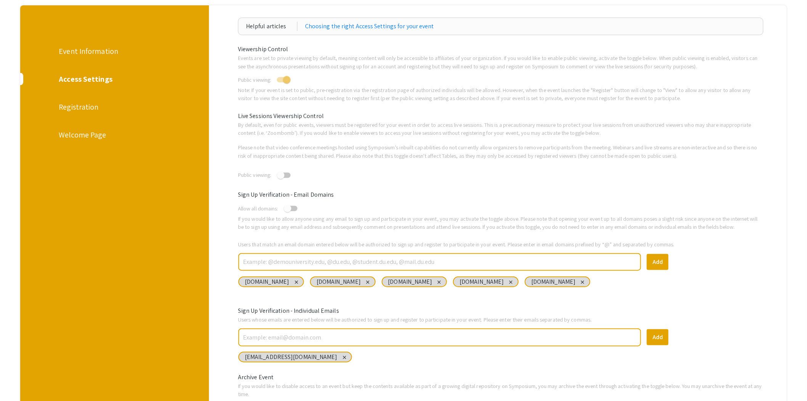
click at [94, 102] on div "Registration" at bounding box center [114, 106] width 111 height 11
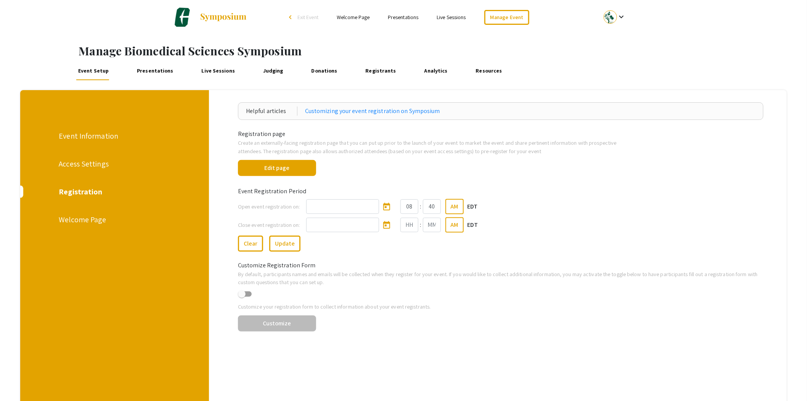
click at [100, 165] on div "Access Settings" at bounding box center [114, 163] width 111 height 11
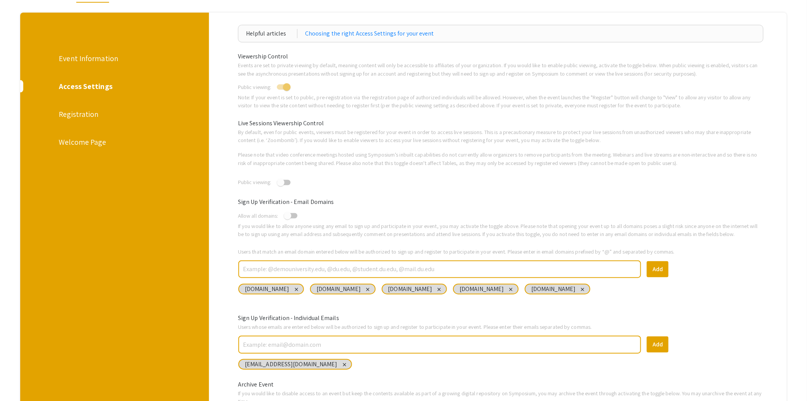
scroll to position [85, 0]
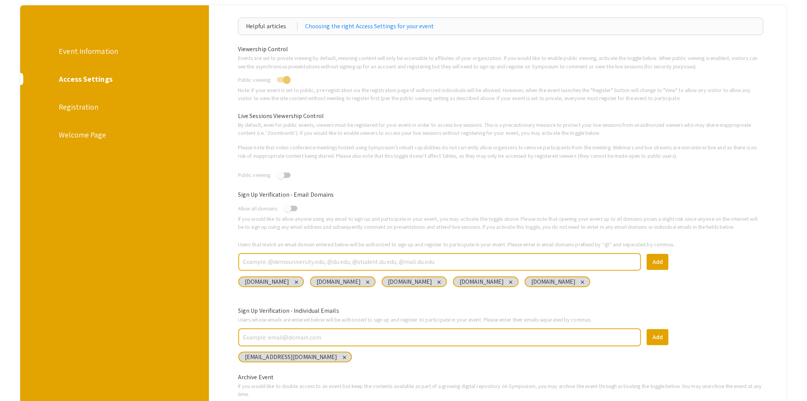
click at [95, 47] on div "Event Information" at bounding box center [114, 50] width 111 height 11
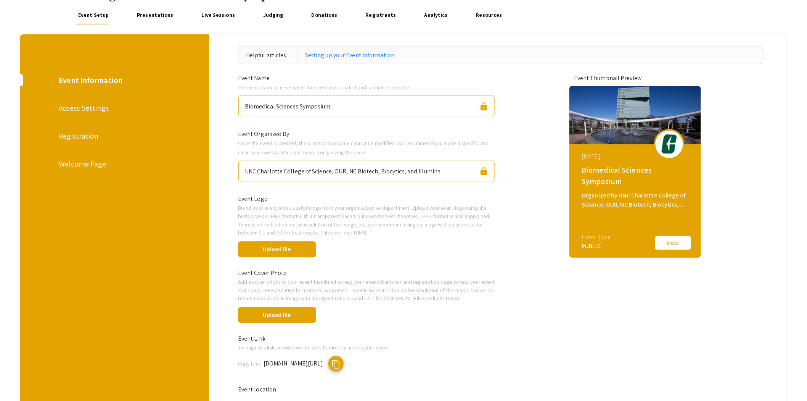
scroll to position [40, 0]
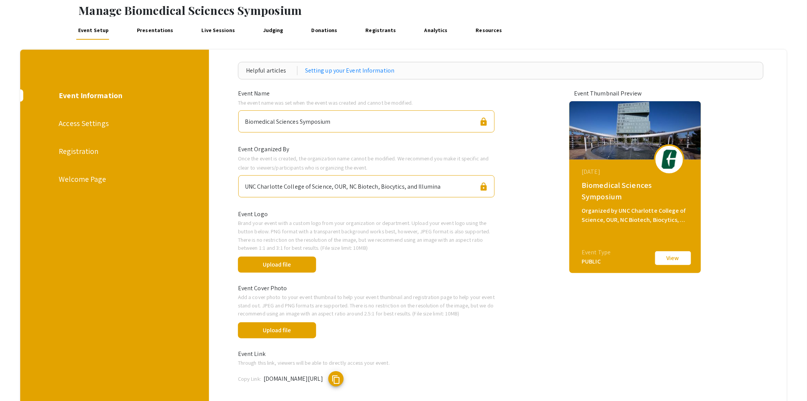
click at [82, 149] on div "Registration" at bounding box center [114, 150] width 111 height 11
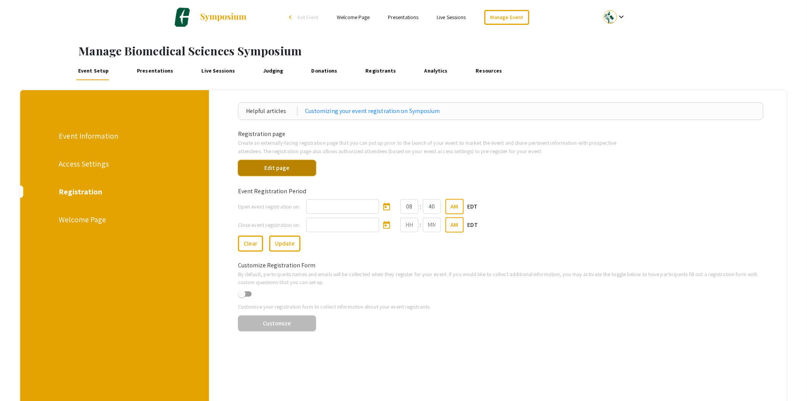
click at [290, 167] on button "Edit page" at bounding box center [277, 168] width 78 height 16
